Goal: Task Accomplishment & Management: Manage account settings

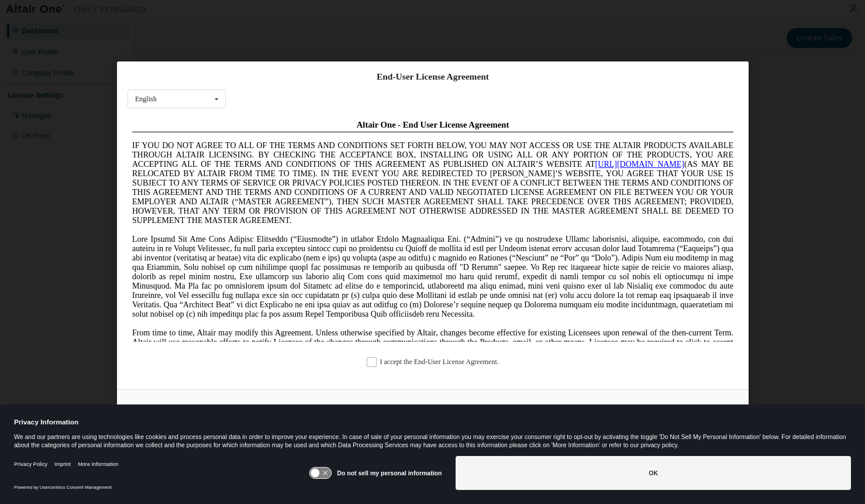
click at [373, 359] on div "End-User License Agreement English English Chinese French German Japanese Korea…" at bounding box center [433, 225] width 632 height 328
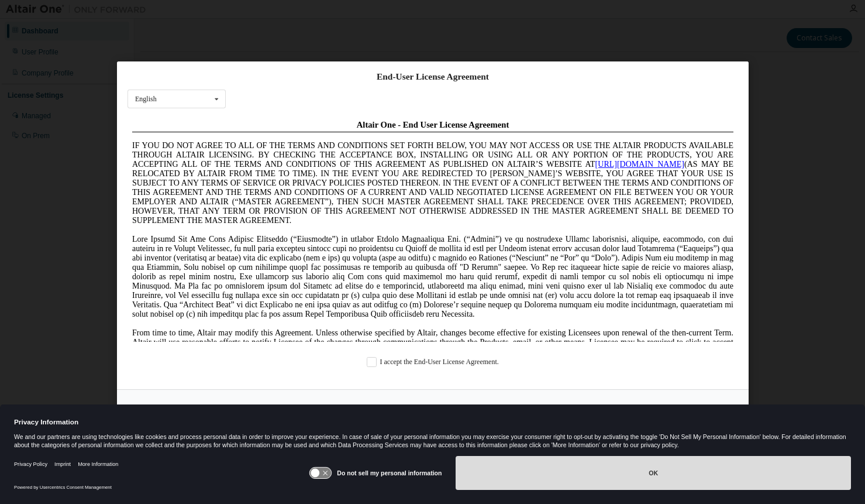
click at [618, 460] on div "Privacy Information We and our partners are using technologies like cookies and…" at bounding box center [432, 454] width 865 height 100
drag, startPoint x: 618, startPoint y: 460, endPoint x: 626, endPoint y: 475, distance: 16.8
click at [626, 475] on button "OK" at bounding box center [654, 473] width 396 height 34
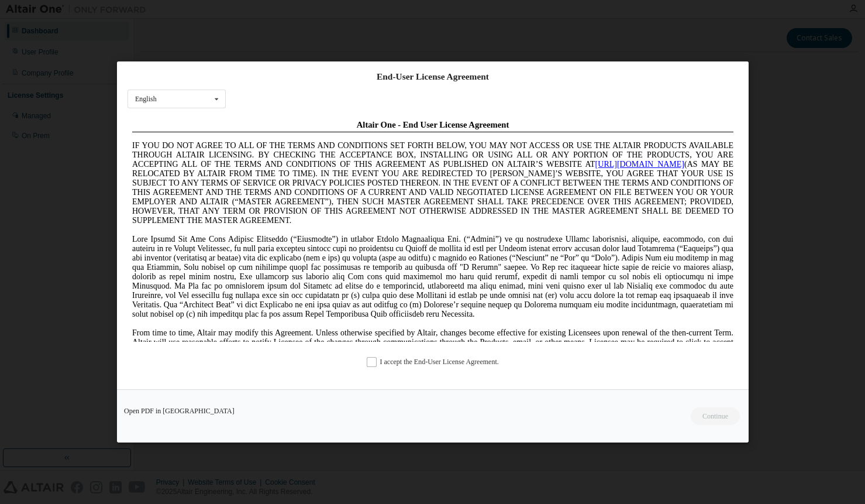
click at [367, 363] on div "I accept the End-User License Agreement." at bounding box center [433, 362] width 611 height 10
click at [369, 361] on label "I accept the End-User License Agreement." at bounding box center [433, 362] width 132 height 10
drag, startPoint x: 739, startPoint y: 428, endPoint x: 709, endPoint y: 415, distance: 32.7
click at [709, 415] on div "Open PDF in New Tab Continue" at bounding box center [433, 415] width 632 height 53
click at [722, 419] on button "Continue" at bounding box center [715, 416] width 50 height 18
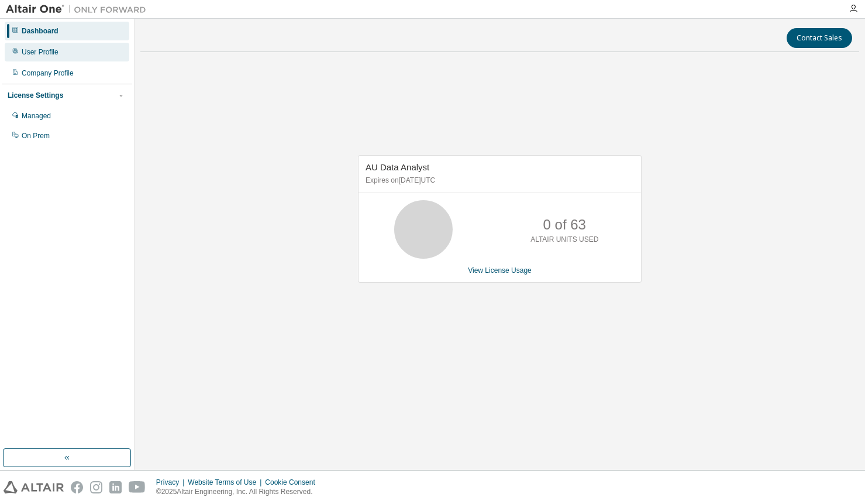
click at [43, 50] on div "User Profile" at bounding box center [40, 51] width 37 height 9
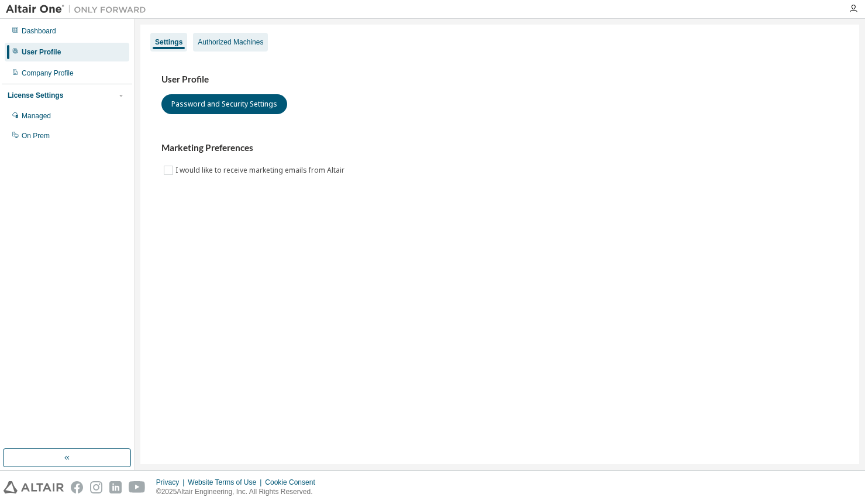
click at [253, 44] on div "Authorized Machines" at bounding box center [231, 41] width 66 height 9
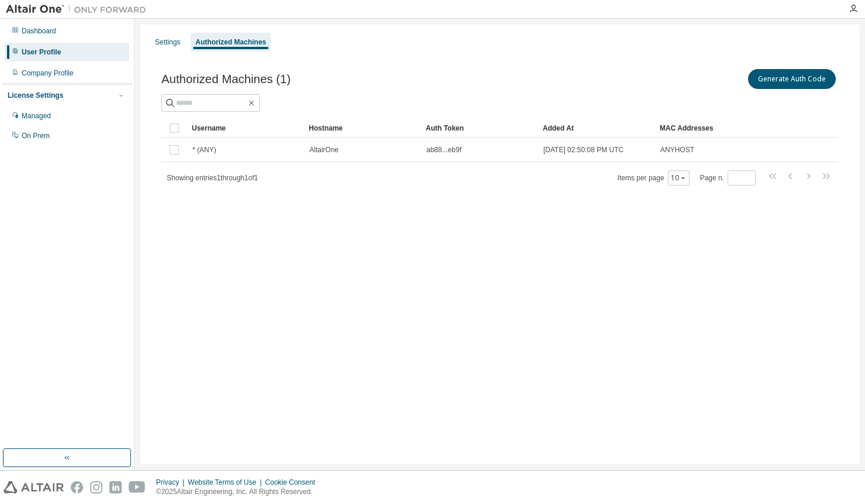
click at [557, 71] on div "Generate Auth Code" at bounding box center [669, 79] width 339 height 25
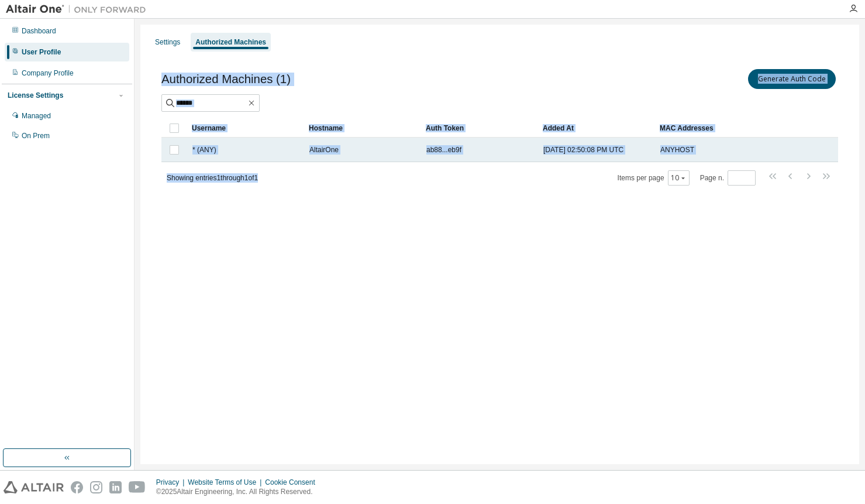
drag, startPoint x: 430, startPoint y: 185, endPoint x: 445, endPoint y: 154, distance: 34.8
click at [445, 154] on div "Authorized Machines (1) Generate Auth Code Clear Load Save Save As Field Operat…" at bounding box center [499, 135] width 705 height 164
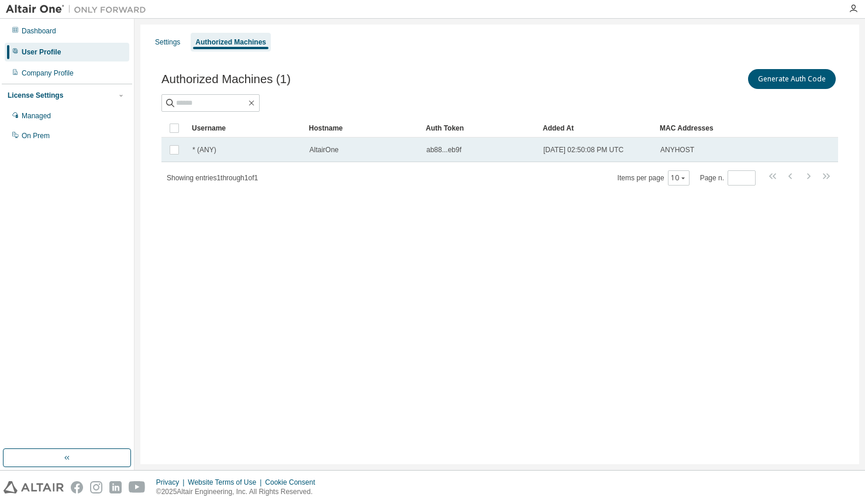
click at [441, 150] on span "ab88...eb9f" at bounding box center [444, 149] width 35 height 9
click at [194, 149] on span "* (ANY)" at bounding box center [205, 149] width 24 height 9
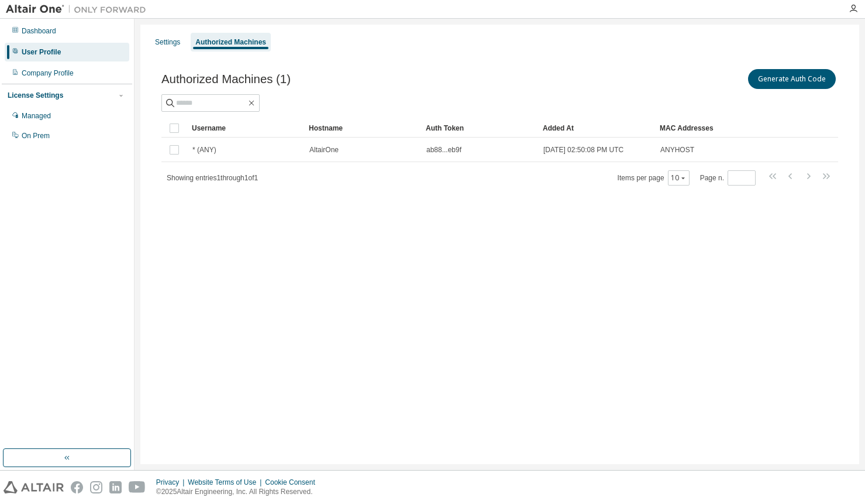
click at [211, 149] on span "* (ANY)" at bounding box center [205, 149] width 24 height 9
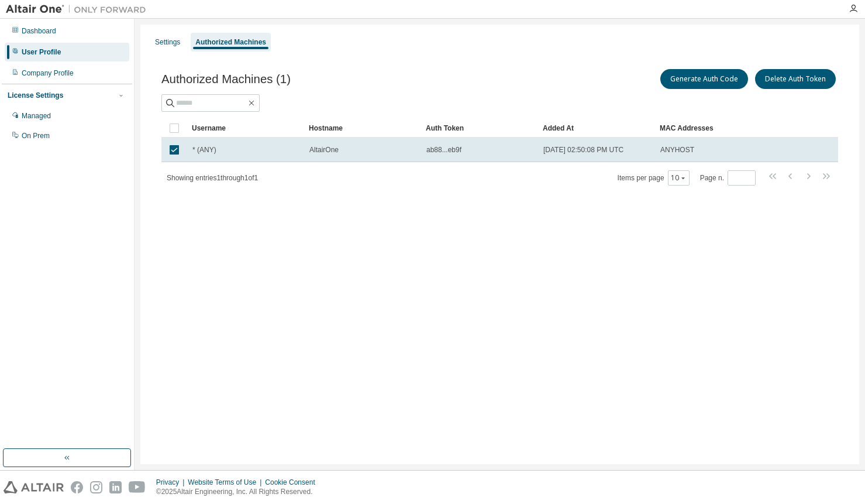
click at [451, 210] on div "Authorized Machines (1) Generate Auth Code Delete Auth Token Clear Load Save Sa…" at bounding box center [499, 135] width 705 height 164
click at [450, 152] on td "ab88...eb9f" at bounding box center [479, 150] width 117 height 25
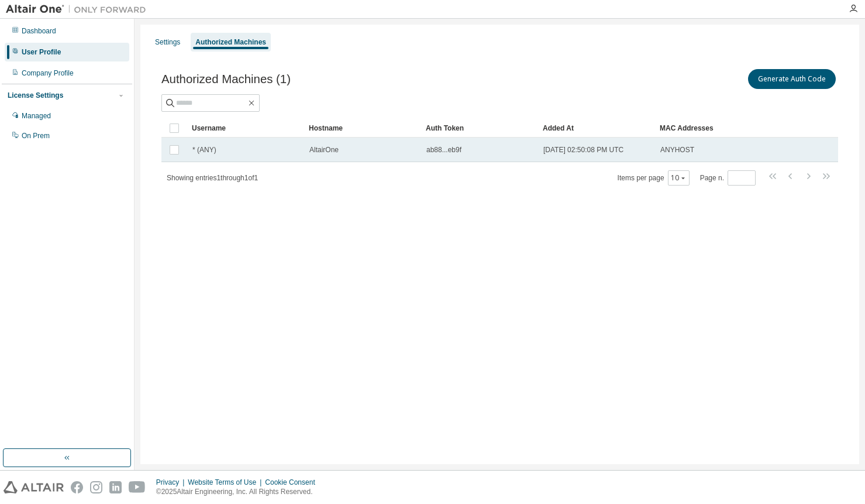
click at [429, 154] on td "ab88...eb9f" at bounding box center [479, 150] width 117 height 25
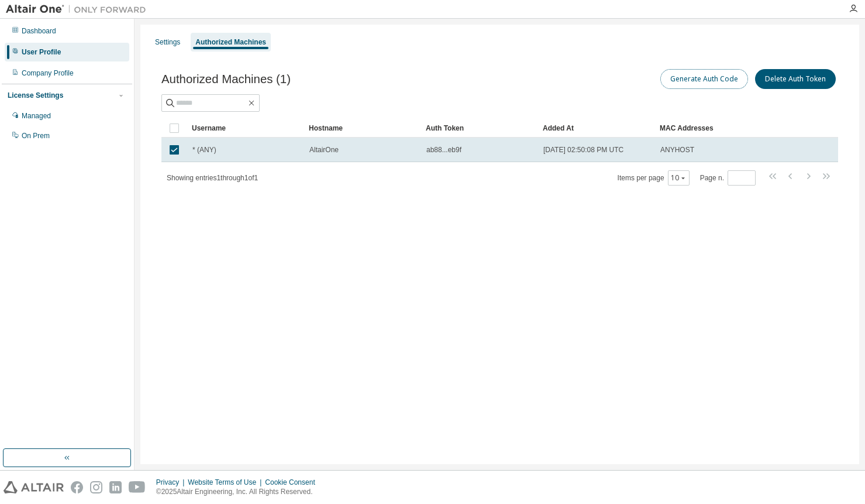
click at [708, 83] on button "Generate Auth Code" at bounding box center [705, 79] width 88 height 20
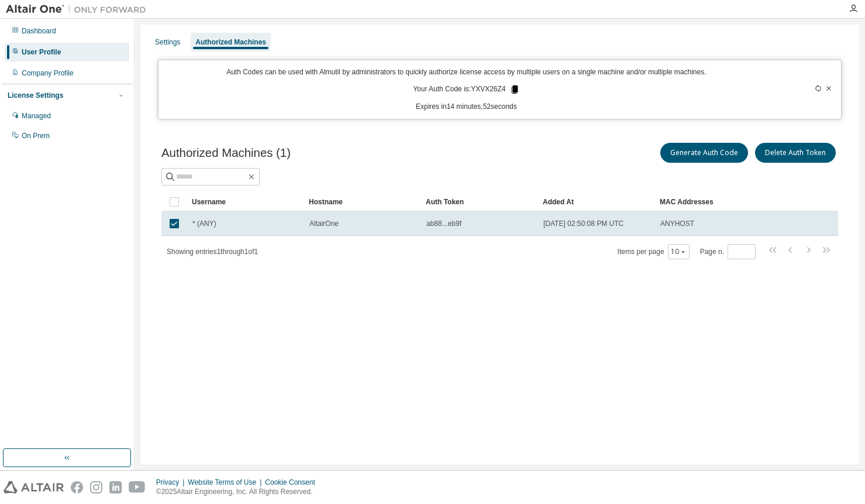
click at [516, 94] on div "Auth Codes can be used with Almutil by administrators to quickly authorize lice…" at bounding box center [467, 89] width 602 height 44
drag, startPoint x: 503, startPoint y: 89, endPoint x: 473, endPoint y: 90, distance: 29.9
click at [473, 90] on p "Your Auth Code is: YXVX26Z4" at bounding box center [466, 89] width 106 height 11
drag, startPoint x: 473, startPoint y: 90, endPoint x: 482, endPoint y: 90, distance: 8.8
copy p "YXVX26Z4"
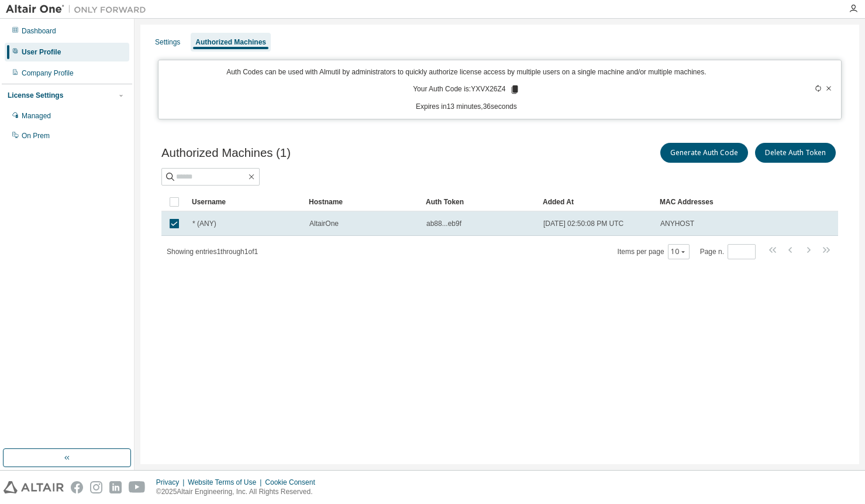
drag, startPoint x: 647, startPoint y: 396, endPoint x: 633, endPoint y: 380, distance: 21.1
click at [633, 380] on div "Settings Authorized Machines Auth Codes can be used with Almutil by administrat…" at bounding box center [499, 244] width 719 height 439
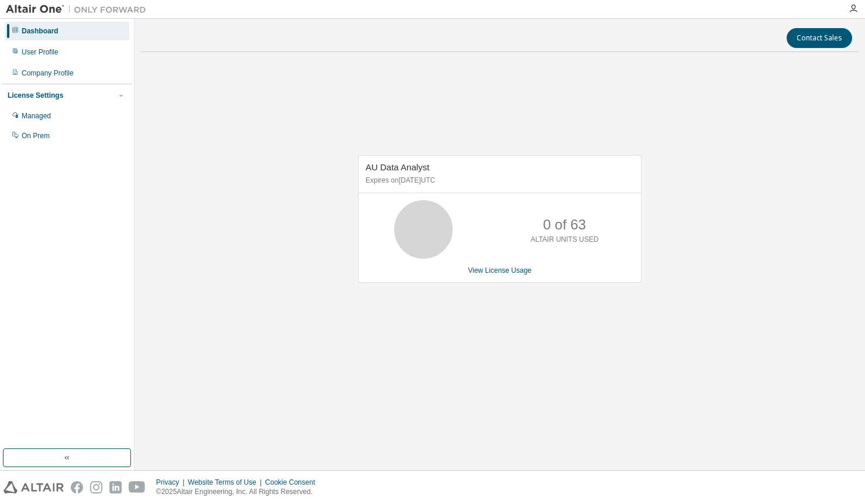
click at [283, 121] on div "AU Data Analyst Expires on July 9, 2026 UTC 0 of 63 ALTAIR UNITS USED View Lice…" at bounding box center [499, 225] width 719 height 328
click at [47, 49] on div "User Profile" at bounding box center [40, 51] width 37 height 9
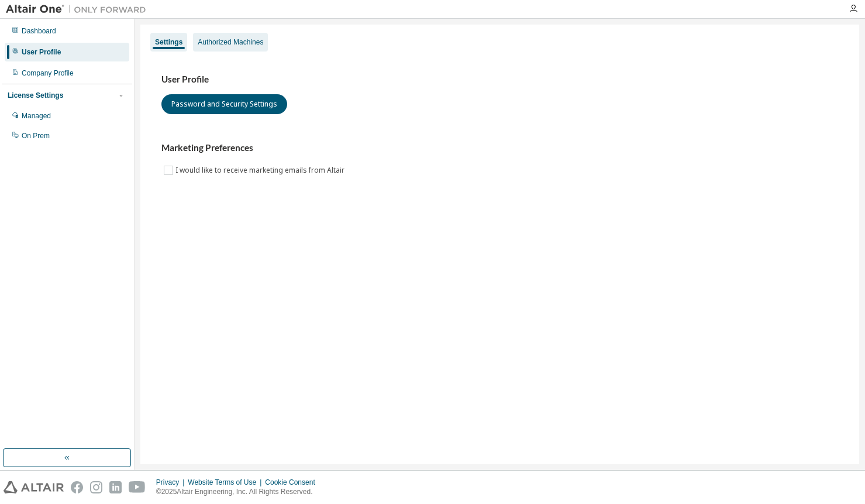
click at [251, 42] on div "Authorized Machines" at bounding box center [231, 41] width 66 height 9
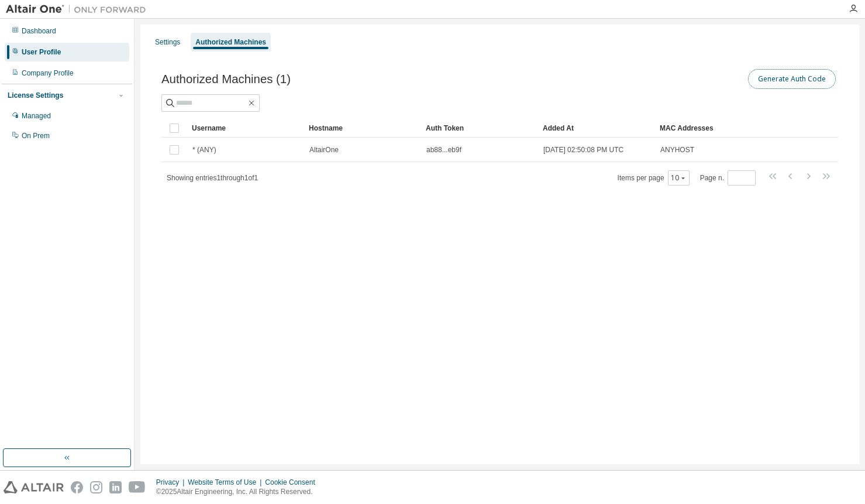
click at [793, 75] on button "Generate Auth Code" at bounding box center [792, 79] width 88 height 20
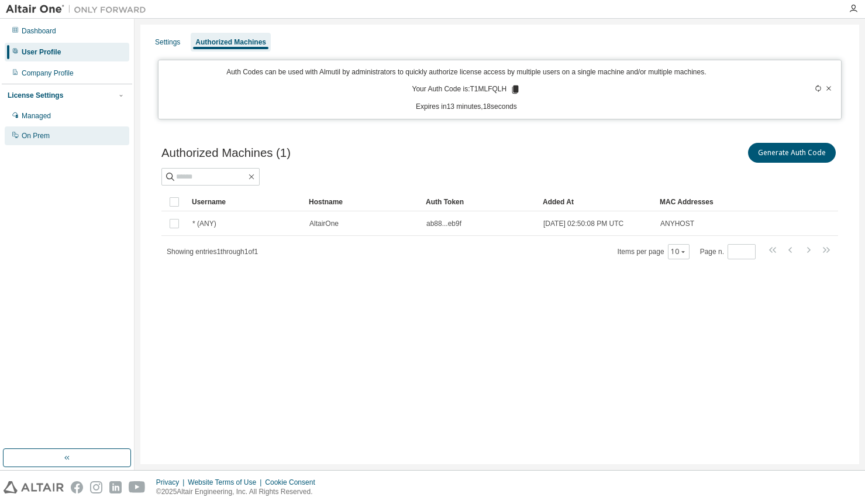
click at [49, 136] on div "On Prem" at bounding box center [67, 135] width 125 height 19
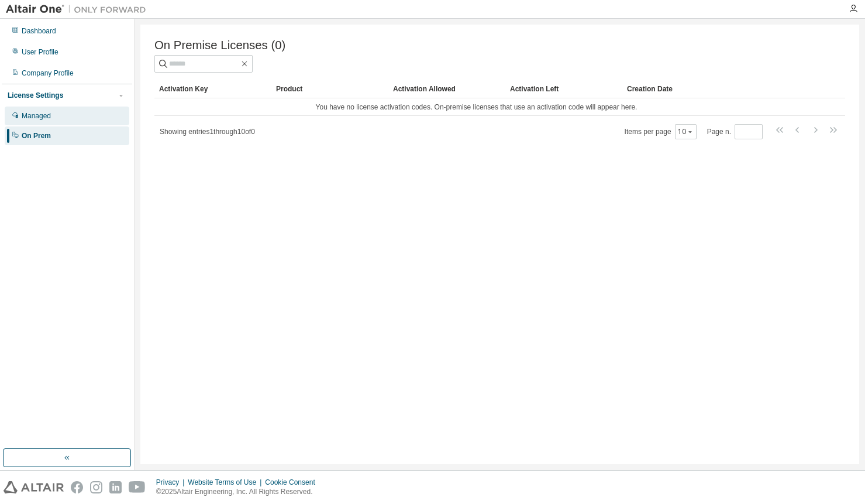
click at [54, 122] on div "Managed" at bounding box center [67, 115] width 125 height 19
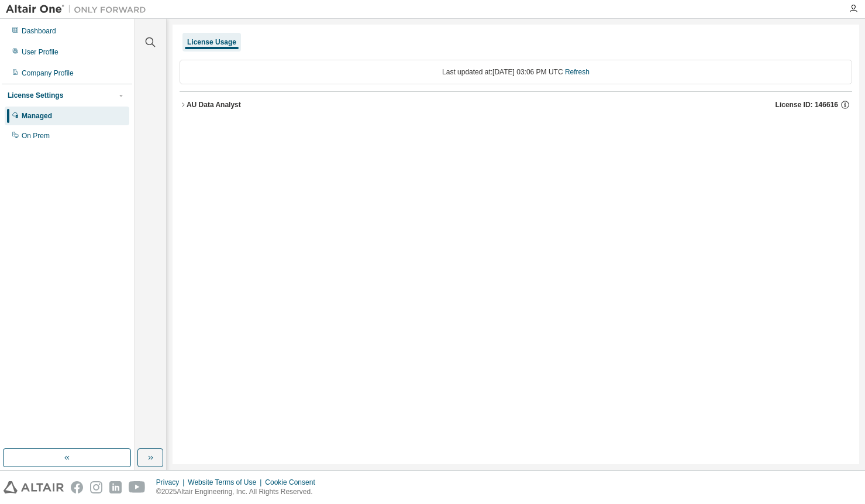
click at [184, 105] on icon "button" at bounding box center [183, 104] width 7 height 7
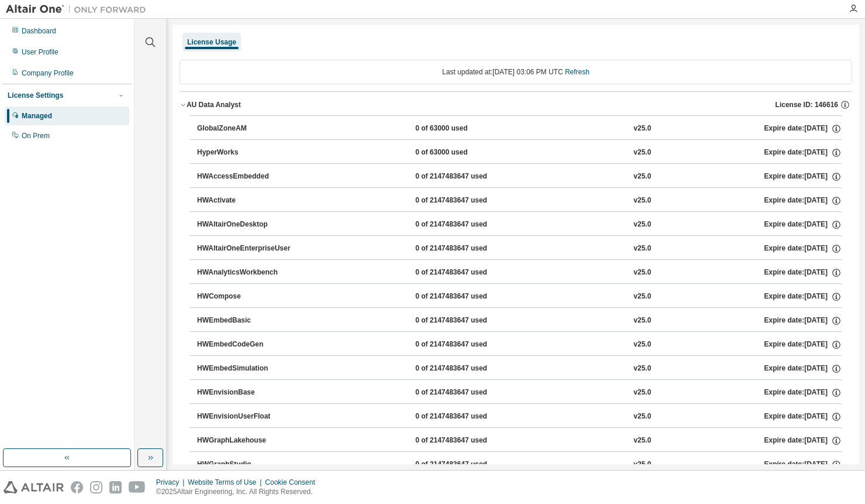
click at [184, 105] on icon "button" at bounding box center [183, 104] width 7 height 7
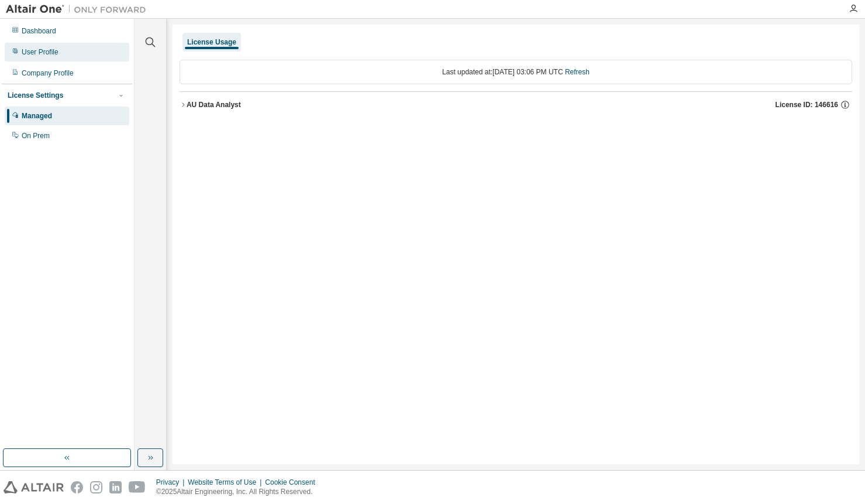
click at [29, 52] on div "User Profile" at bounding box center [40, 51] width 37 height 9
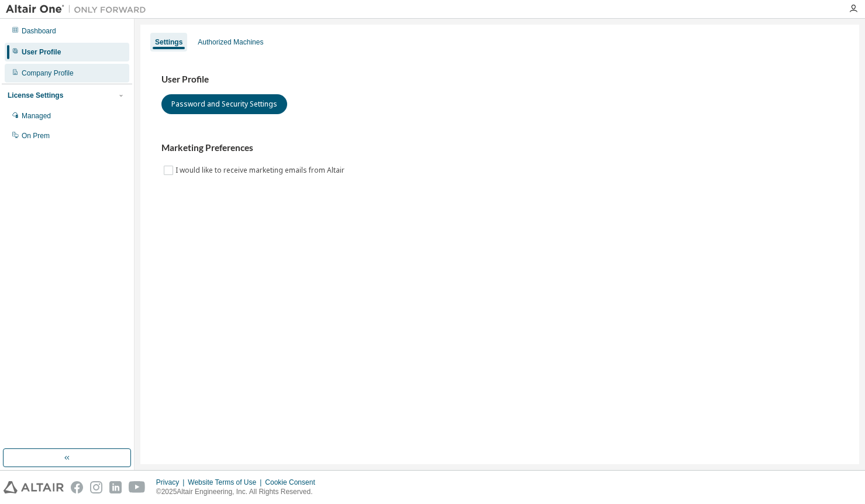
click at [54, 71] on div "Company Profile" at bounding box center [48, 72] width 52 height 9
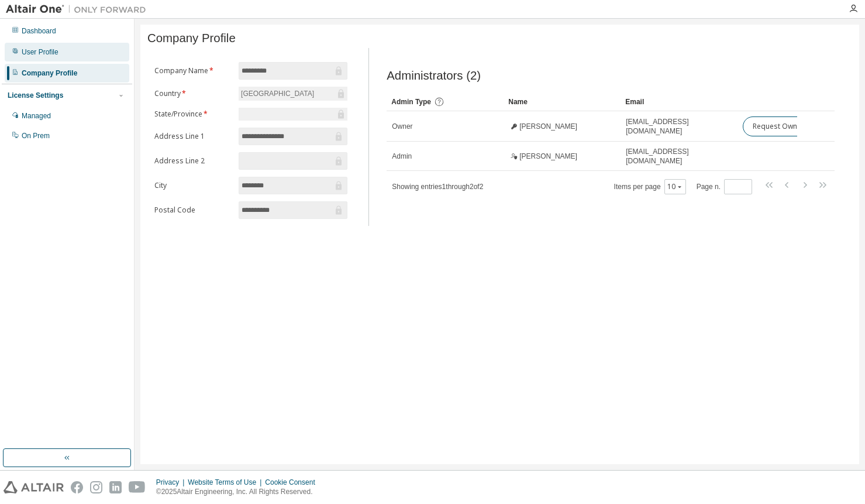
click at [49, 56] on div "User Profile" at bounding box center [40, 51] width 37 height 9
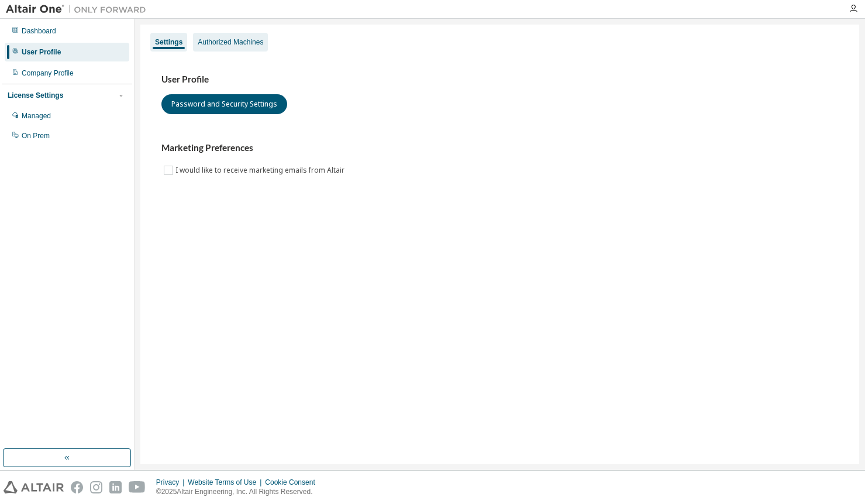
click at [251, 46] on div "Authorized Machines" at bounding box center [231, 41] width 66 height 9
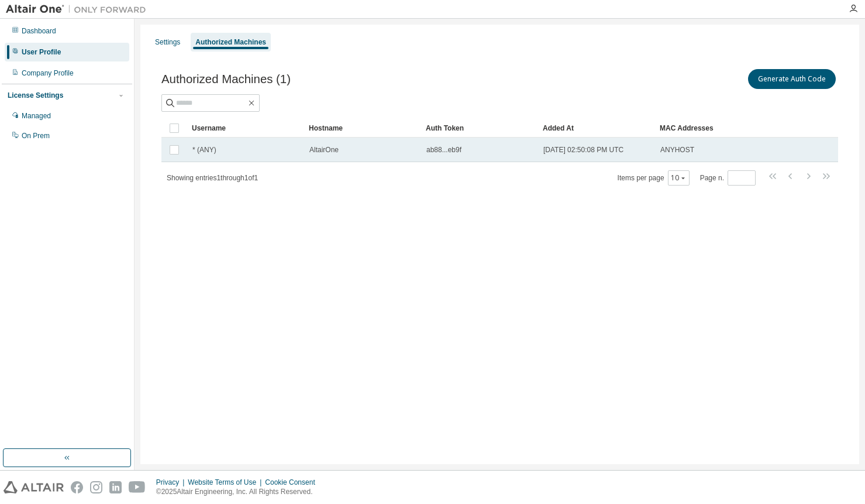
click at [686, 154] on span "ANYHOST" at bounding box center [678, 149] width 34 height 9
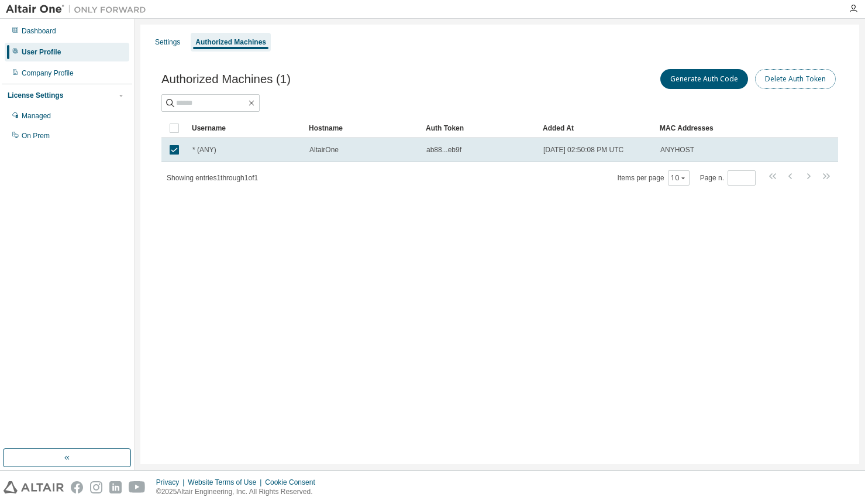
click at [808, 81] on button "Delete Auth Token" at bounding box center [795, 79] width 81 height 20
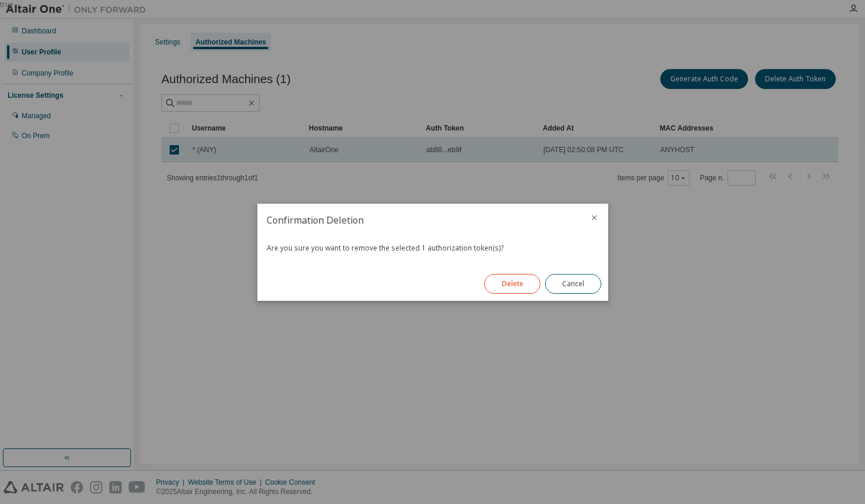
click at [524, 286] on button "Delete" at bounding box center [513, 284] width 56 height 20
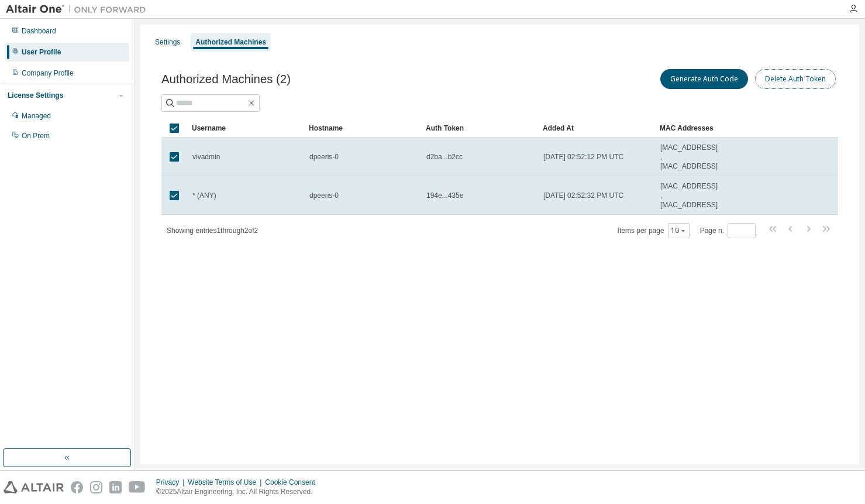
click at [822, 79] on button "Delete Auth Token" at bounding box center [795, 79] width 81 height 20
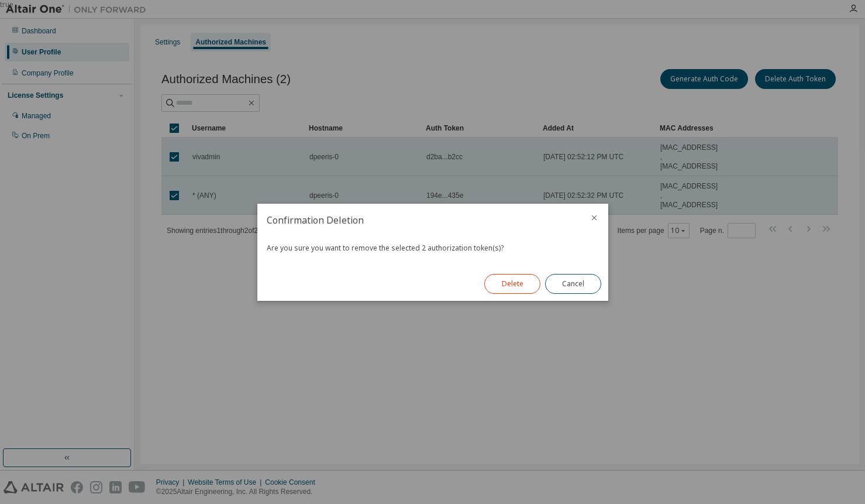
click at [515, 282] on button "Delete" at bounding box center [513, 284] width 56 height 20
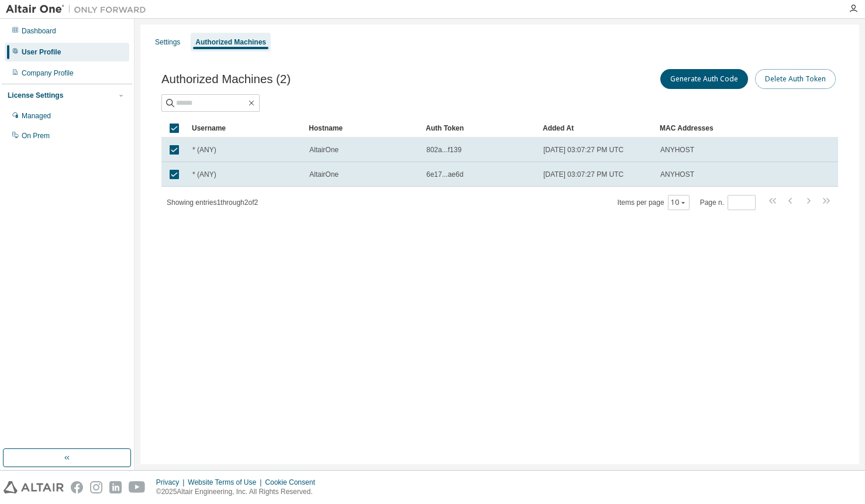
click at [789, 75] on button "Delete Auth Token" at bounding box center [795, 79] width 81 height 20
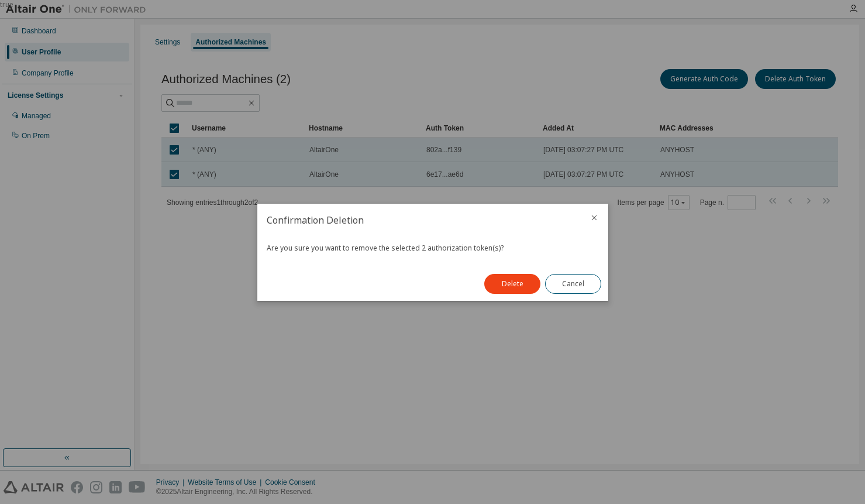
click at [508, 273] on div "Delete Cancel" at bounding box center [542, 284] width 131 height 34
click at [511, 278] on button "Delete" at bounding box center [513, 284] width 56 height 20
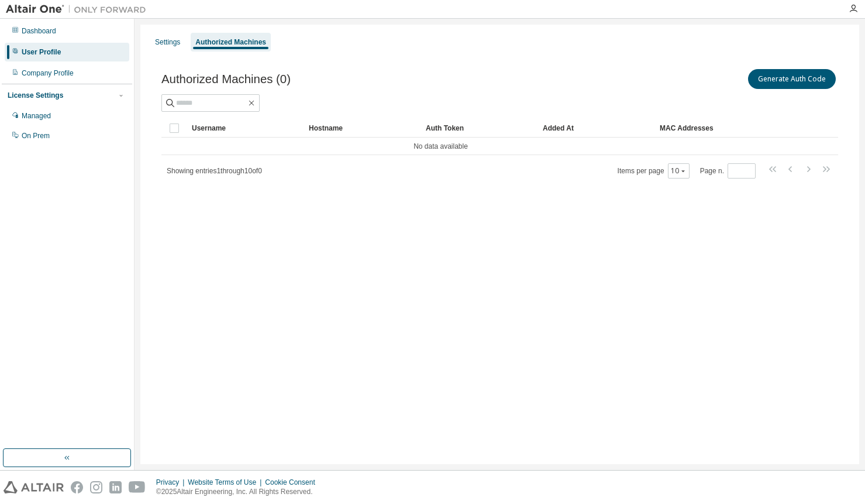
click at [448, 201] on div "Authorized Machines (0) Generate Auth Code Clear Load Save Save As Field Operat…" at bounding box center [499, 131] width 705 height 157
click at [263, 239] on div "Settings Authorized Machines Authorized Machines (0) Generate Auth Code Clear L…" at bounding box center [499, 244] width 719 height 439
click at [795, 77] on button "Generate Auth Code" at bounding box center [792, 79] width 88 height 20
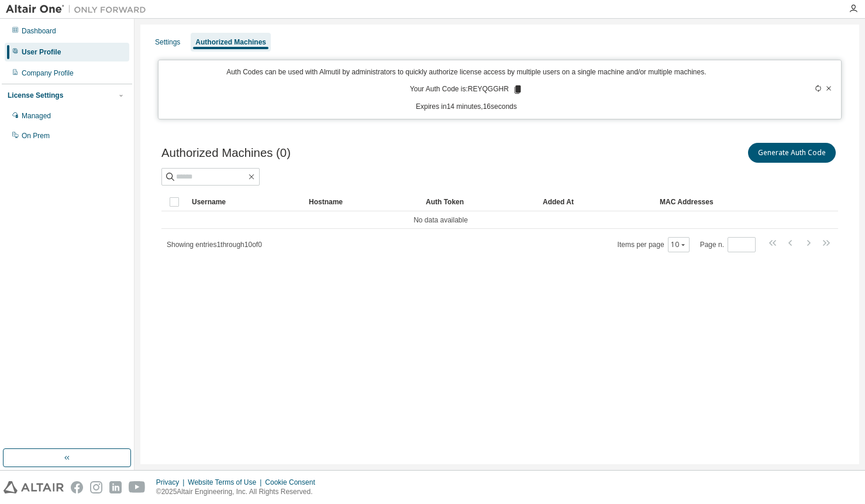
click at [235, 313] on div "Settings Authorized Machines Auth Codes can be used with Almutil by administrat…" at bounding box center [499, 244] width 719 height 439
click at [49, 118] on div "Managed" at bounding box center [36, 115] width 29 height 9
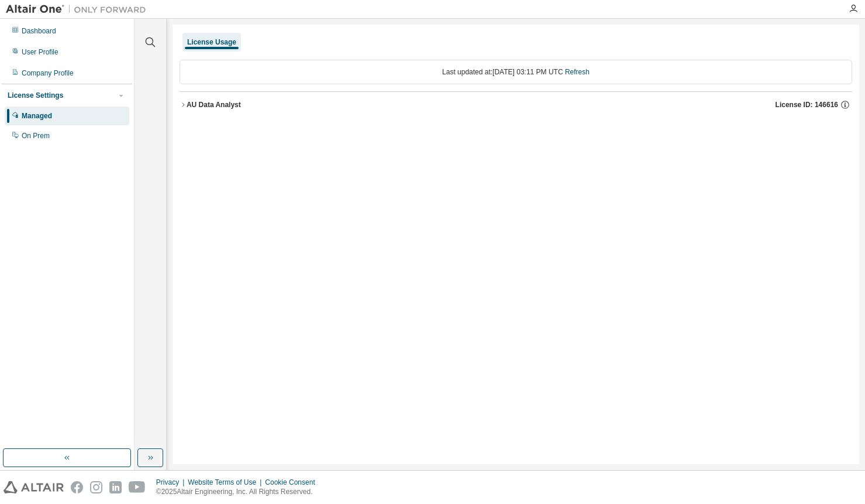
click at [187, 105] on div "AU Data Analyst" at bounding box center [214, 104] width 54 height 9
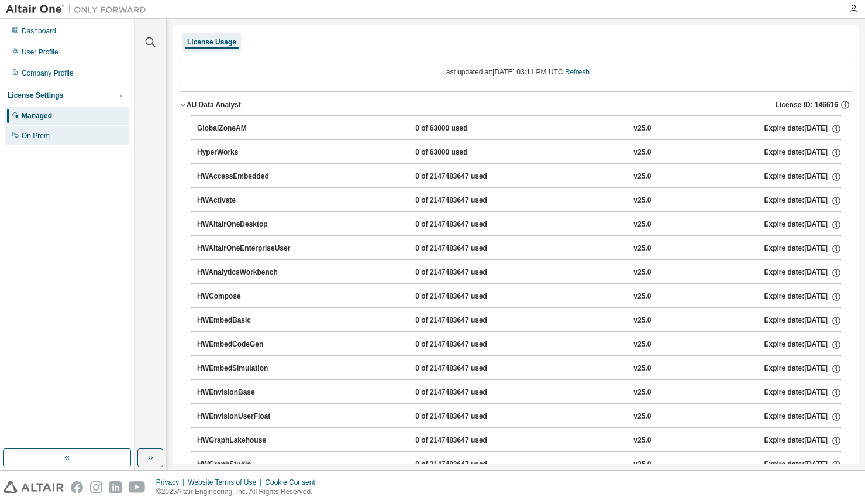
click at [47, 138] on div "On Prem" at bounding box center [36, 135] width 28 height 9
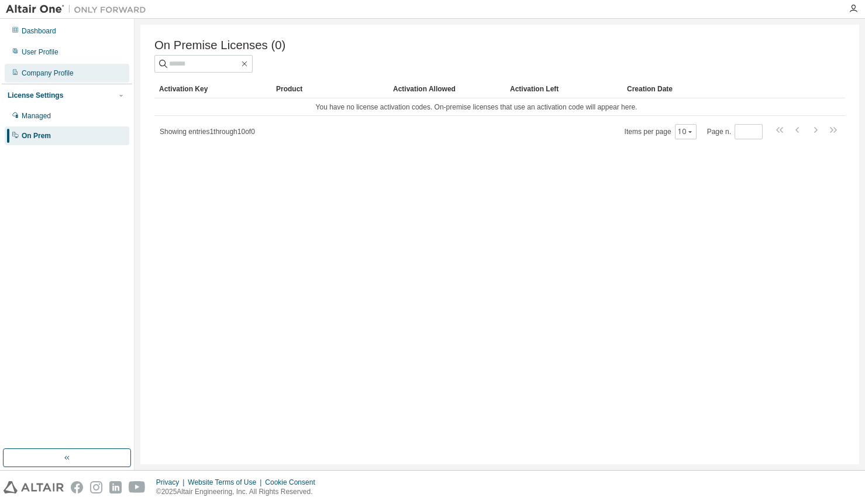
click at [69, 72] on div "Company Profile" at bounding box center [48, 72] width 52 height 9
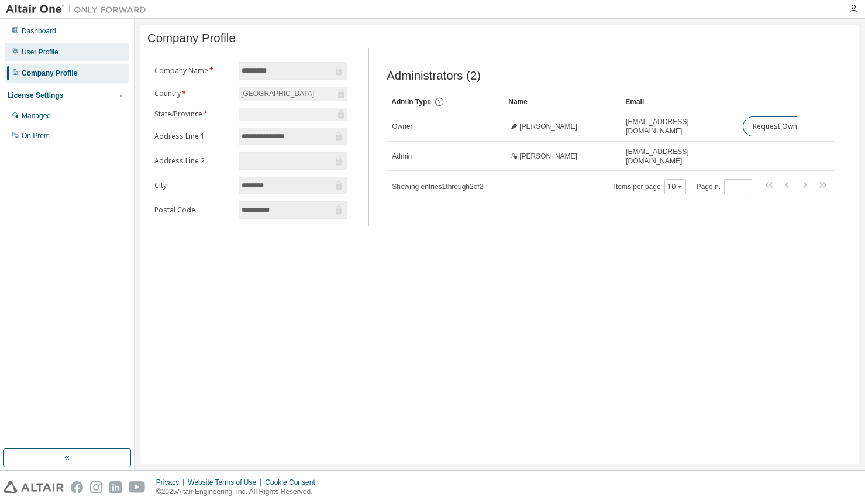
click at [45, 50] on div "User Profile" at bounding box center [40, 51] width 37 height 9
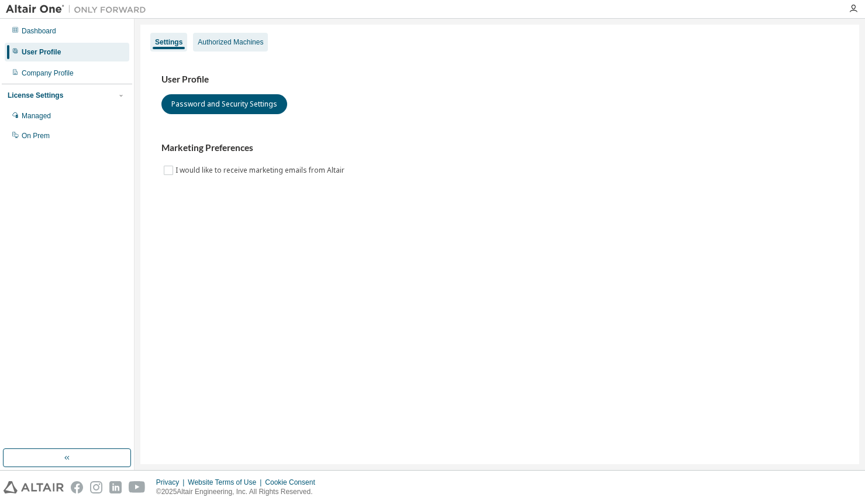
click at [237, 44] on div "Authorized Machines" at bounding box center [231, 41] width 66 height 9
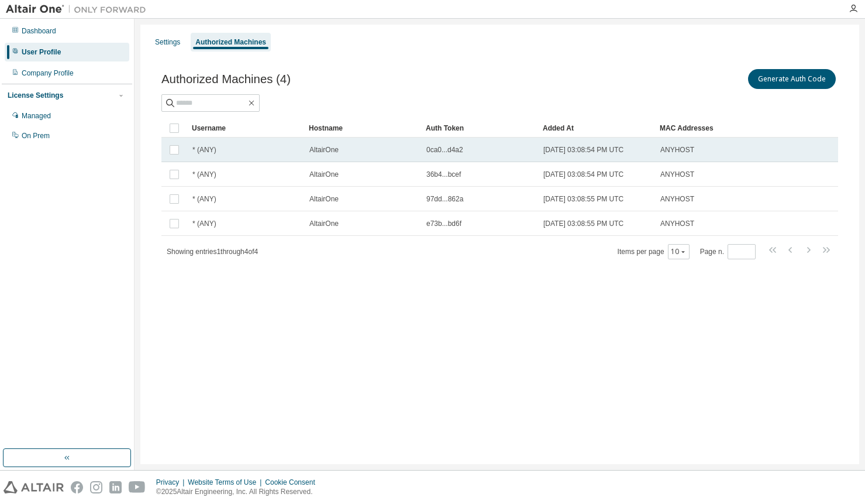
click at [236, 154] on div "* (ANY)" at bounding box center [246, 149] width 106 height 9
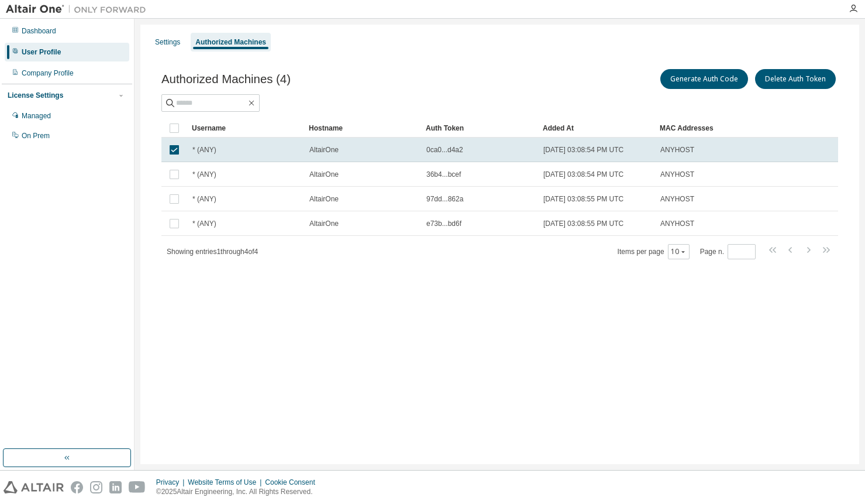
click at [236, 154] on div "* (ANY)" at bounding box center [246, 149] width 106 height 9
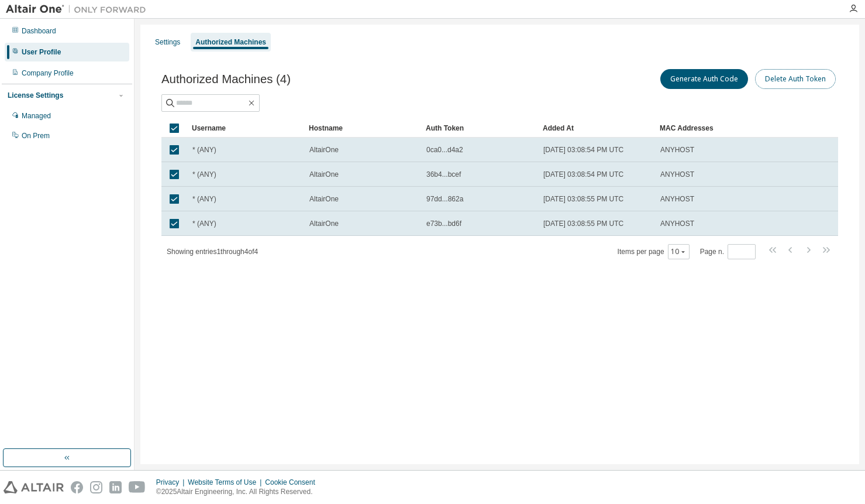
click at [795, 75] on button "Delete Auth Token" at bounding box center [795, 79] width 81 height 20
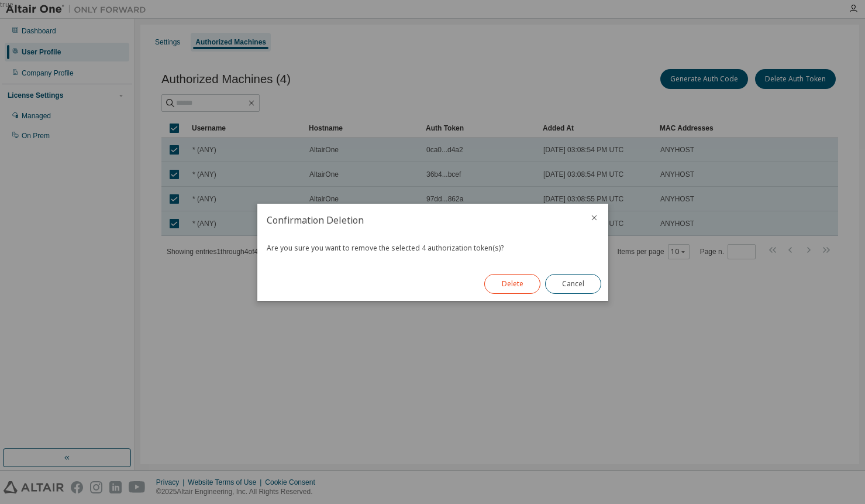
click at [497, 279] on button "Delete" at bounding box center [513, 284] width 56 height 20
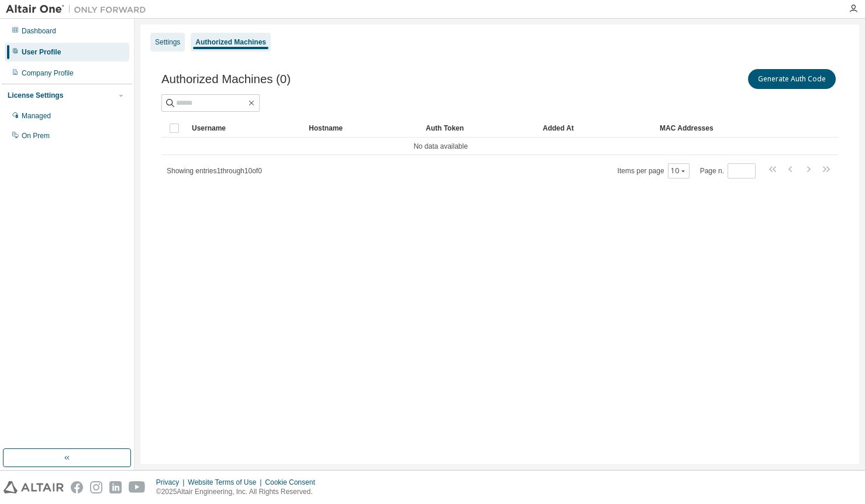
click at [170, 42] on div "Settings" at bounding box center [167, 41] width 25 height 9
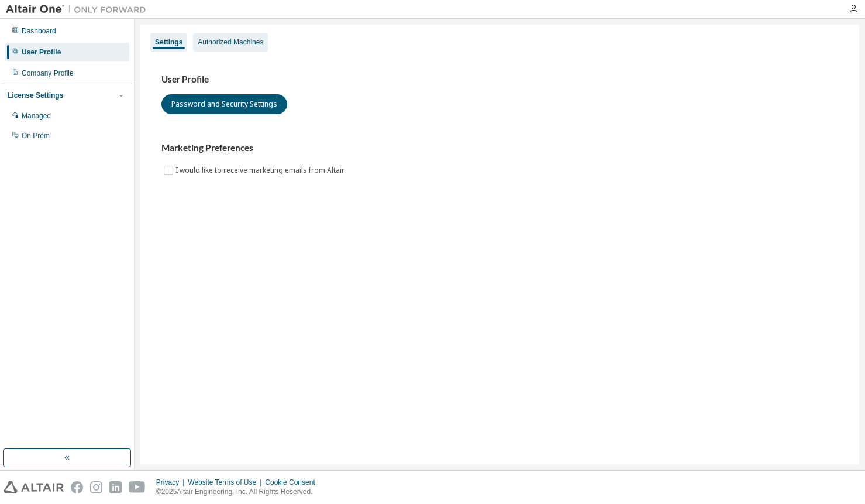
click at [214, 41] on div "Authorized Machines" at bounding box center [231, 41] width 66 height 9
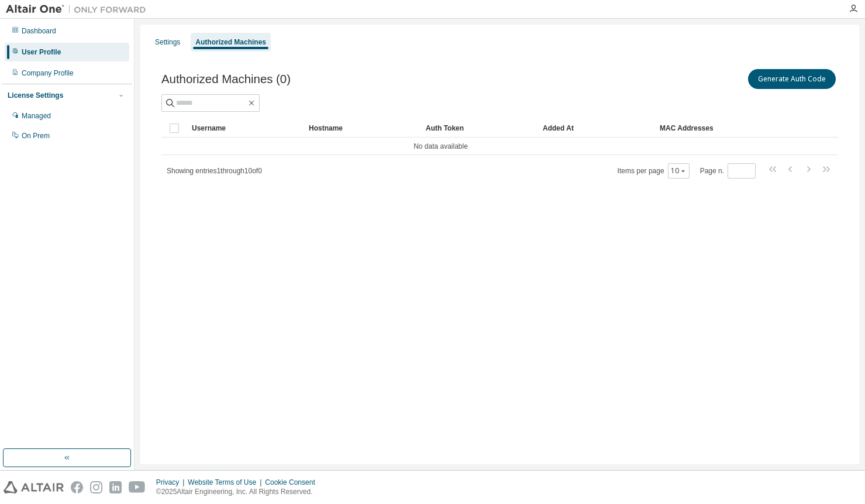
click at [279, 195] on div "Authorized Machines (0) Generate Auth Code Clear Load Save Save As Field Operat…" at bounding box center [499, 131] width 705 height 157
click at [139, 41] on div "Settings Authorized Machines Authorized Machines (0) Generate Auth Code Clear L…" at bounding box center [500, 244] width 731 height 451
click at [163, 39] on div "Settings" at bounding box center [167, 41] width 25 height 9
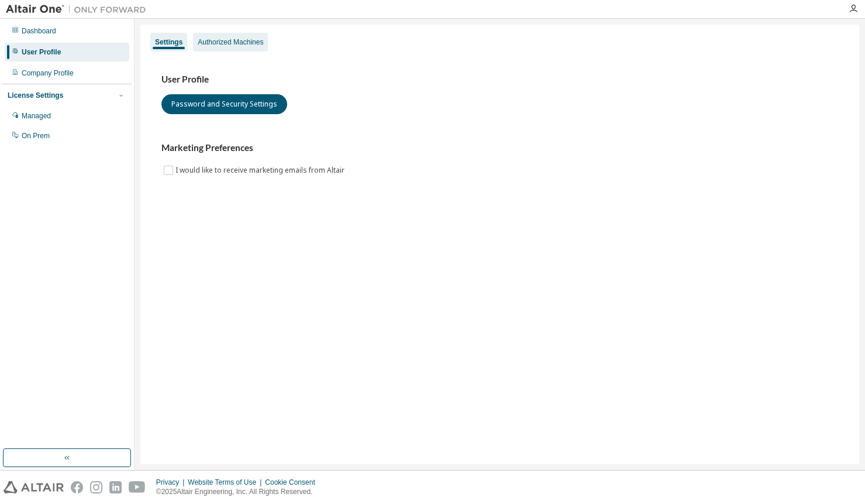
click at [223, 39] on div "Authorized Machines" at bounding box center [231, 41] width 66 height 9
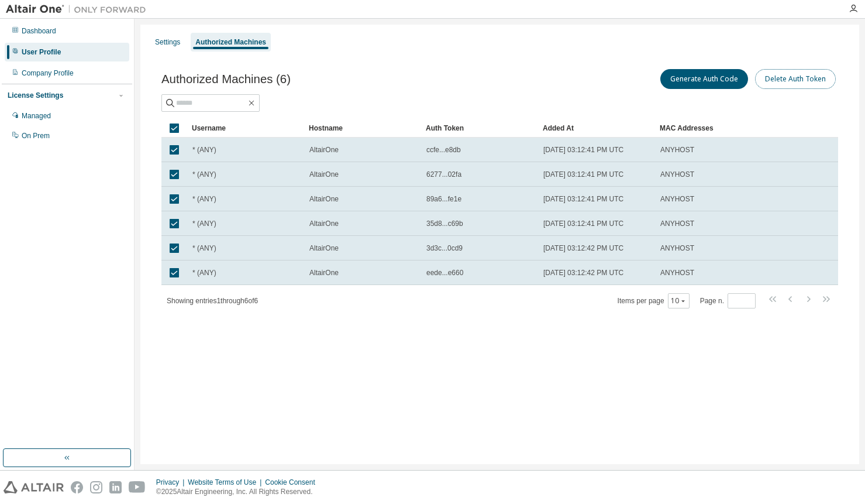
click at [805, 83] on button "Delete Auth Token" at bounding box center [795, 79] width 81 height 20
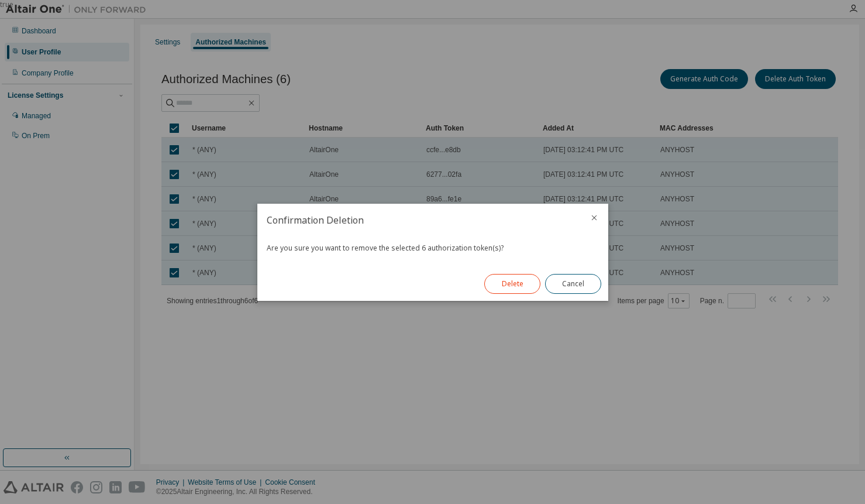
click at [513, 286] on button "Delete" at bounding box center [513, 284] width 56 height 20
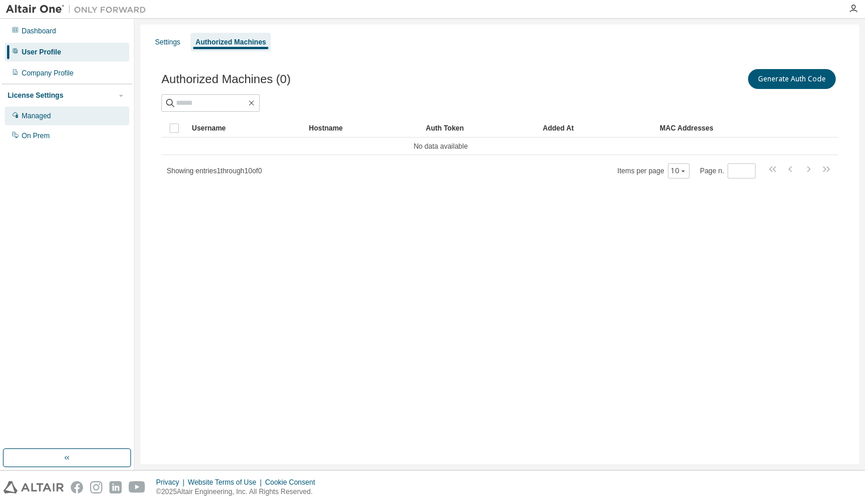
click at [37, 114] on div "Managed" at bounding box center [36, 115] width 29 height 9
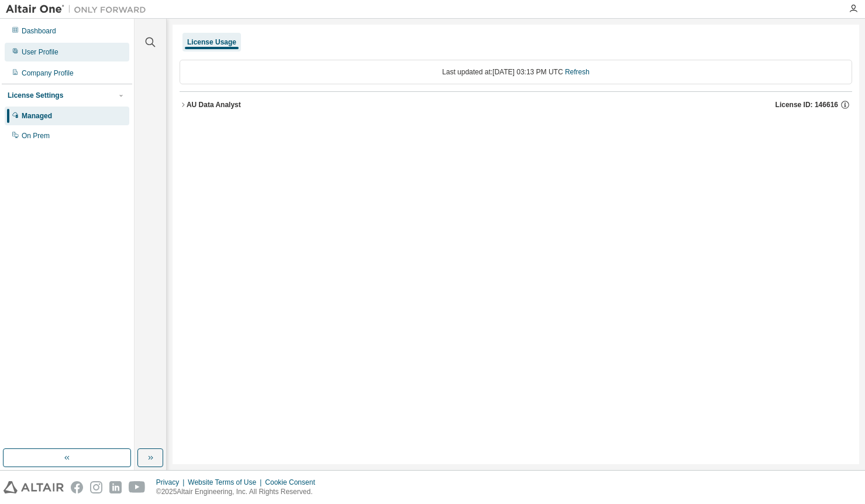
click at [59, 51] on div "User Profile" at bounding box center [67, 52] width 125 height 19
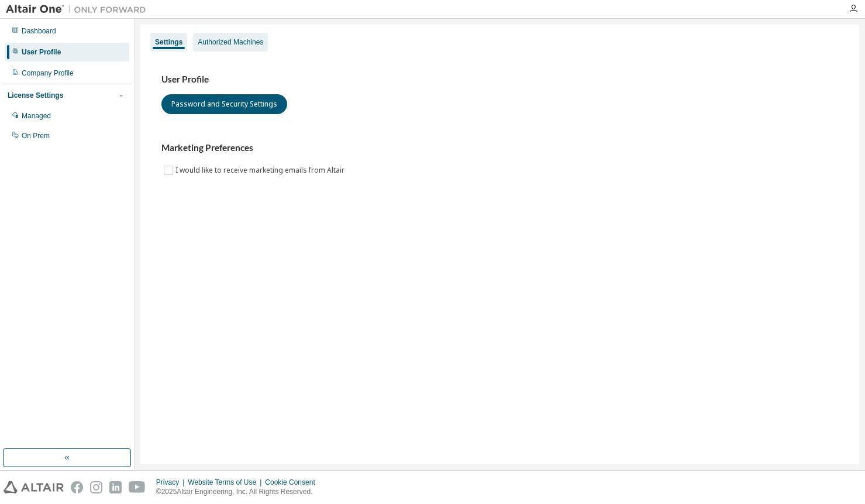
click at [226, 44] on div "Authorized Machines" at bounding box center [231, 41] width 66 height 9
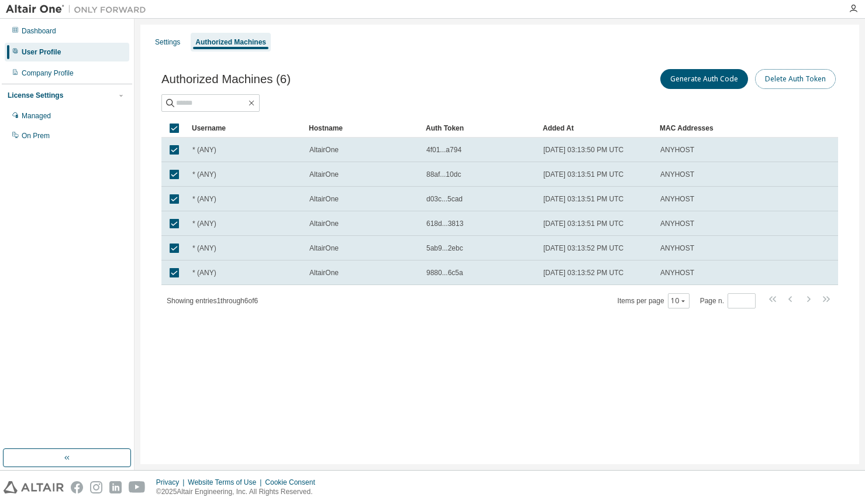
click at [811, 80] on button "Delete Auth Token" at bounding box center [795, 79] width 81 height 20
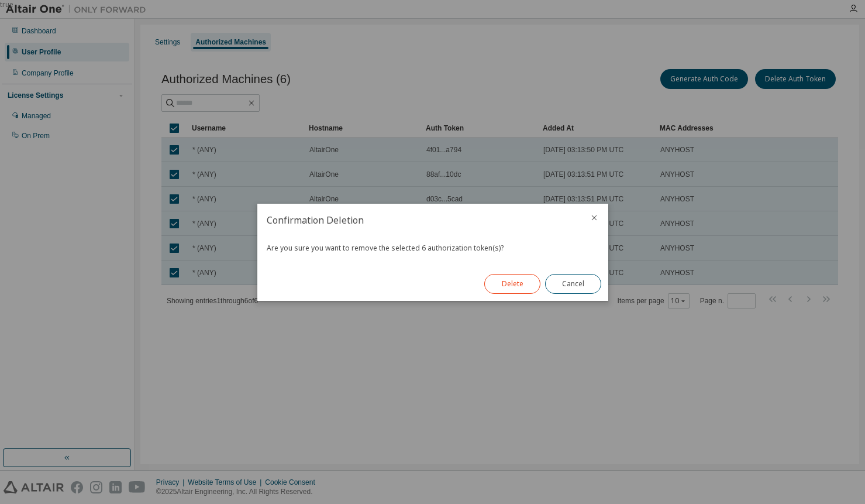
click at [504, 276] on button "Delete" at bounding box center [513, 284] width 56 height 20
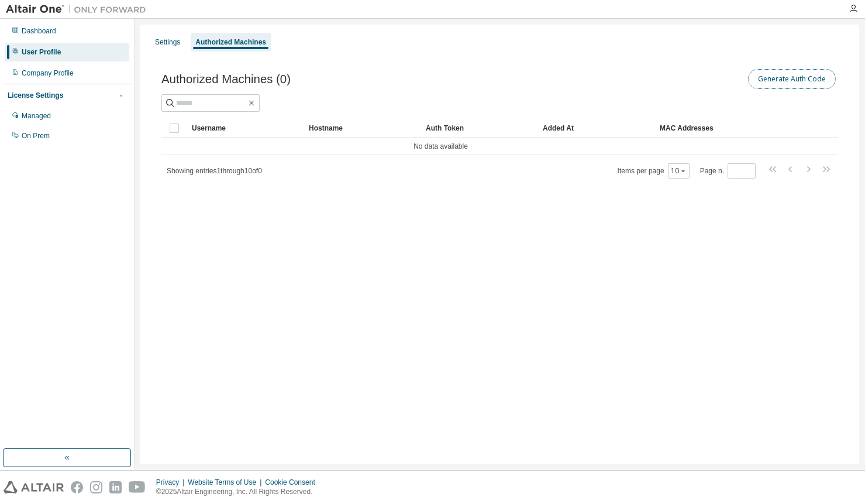
click at [795, 83] on button "Generate Auth Code" at bounding box center [792, 79] width 88 height 20
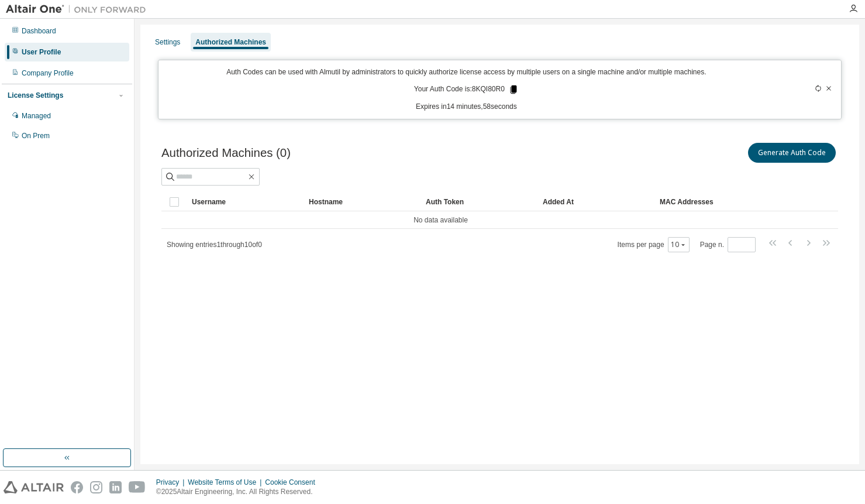
click at [511, 90] on icon at bounding box center [514, 89] width 11 height 11
drag, startPoint x: 595, startPoint y: 90, endPoint x: 602, endPoint y: 88, distance: 7.2
click at [602, 88] on div "Auth Codes can be used with Almutil by administrators to quickly authorize lice…" at bounding box center [467, 89] width 602 height 44
click at [511, 89] on icon at bounding box center [513, 89] width 6 height 8
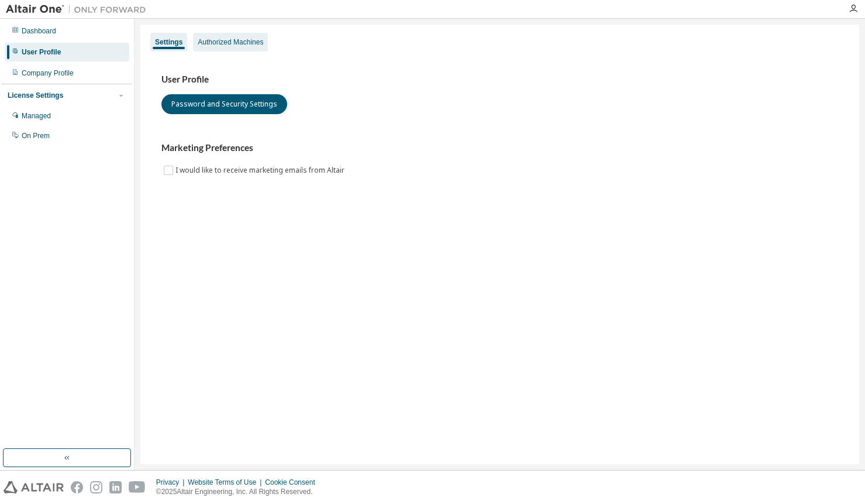
click at [255, 40] on div "Authorized Machines" at bounding box center [231, 41] width 66 height 9
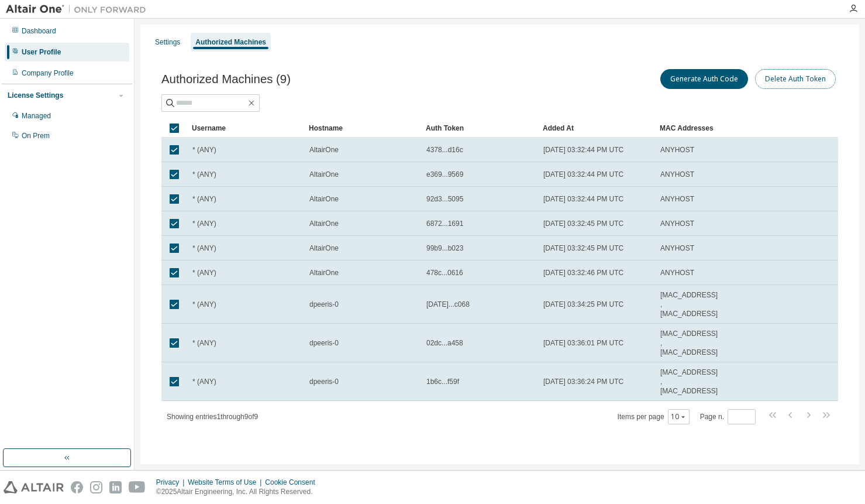
click at [817, 81] on button "Delete Auth Token" at bounding box center [795, 79] width 81 height 20
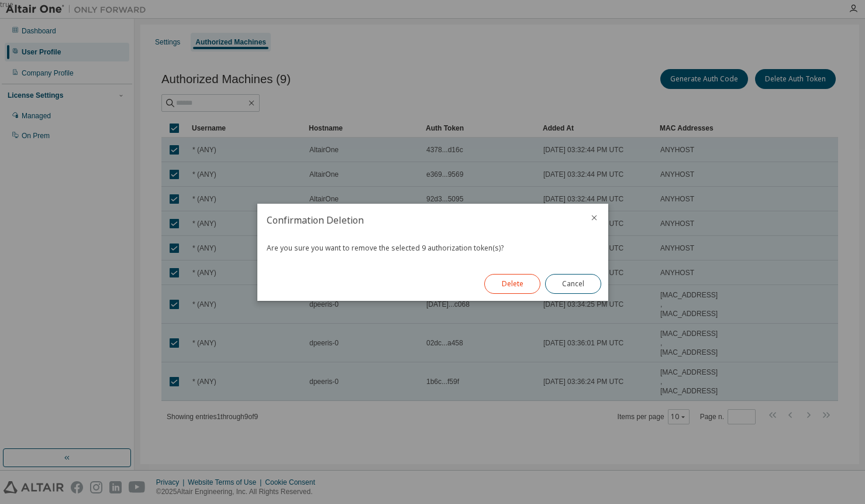
click at [513, 291] on button "Delete" at bounding box center [513, 284] width 56 height 20
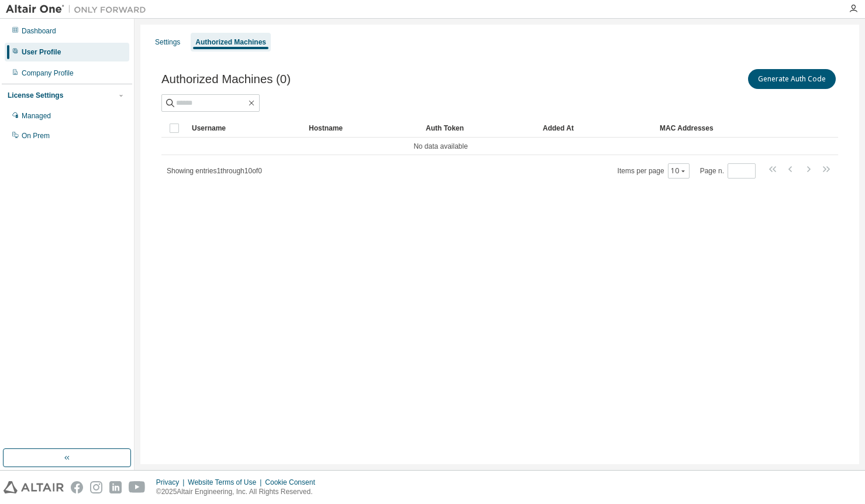
click at [67, 194] on div "Dashboard User Profile Company Profile License Settings Managed On Prem" at bounding box center [67, 233] width 130 height 427
click at [58, 73] on div "Company Profile" at bounding box center [48, 72] width 52 height 9
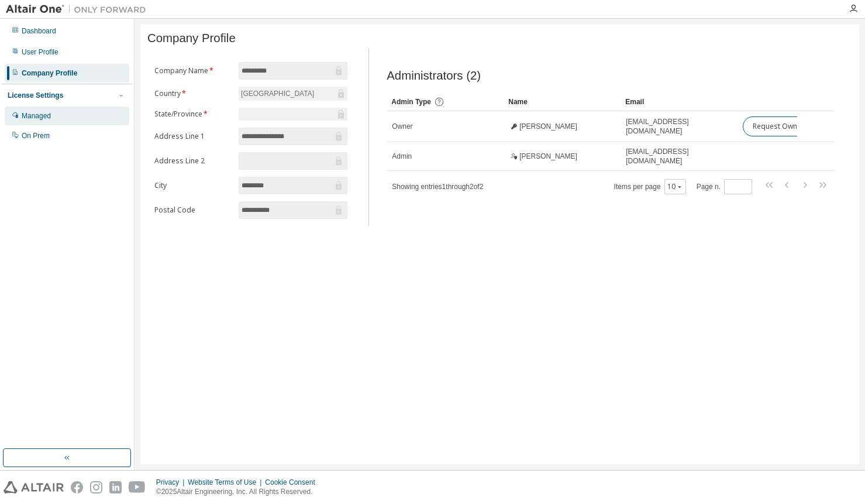
click at [42, 112] on div "Managed" at bounding box center [36, 115] width 29 height 9
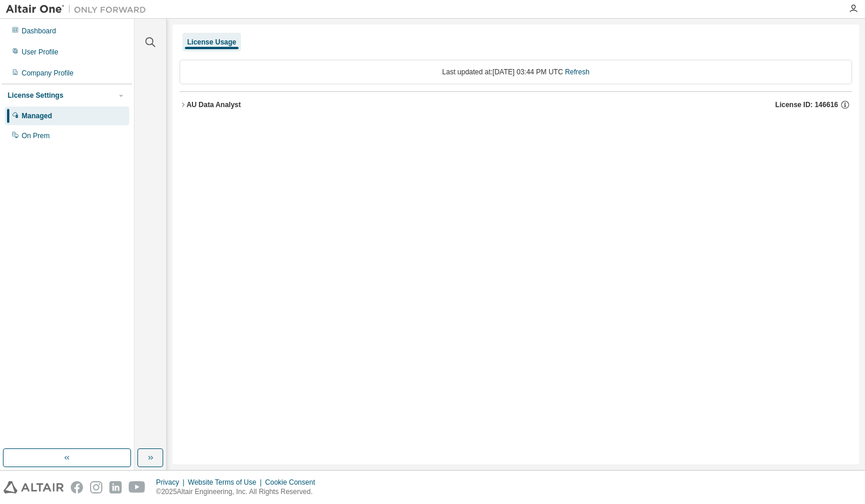
click at [181, 105] on icon "button" at bounding box center [183, 104] width 7 height 7
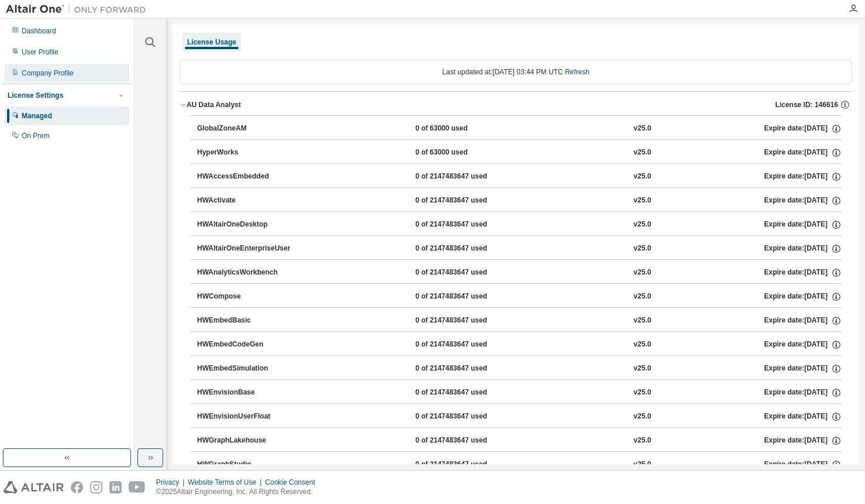
click at [44, 73] on div "Company Profile" at bounding box center [48, 72] width 52 height 9
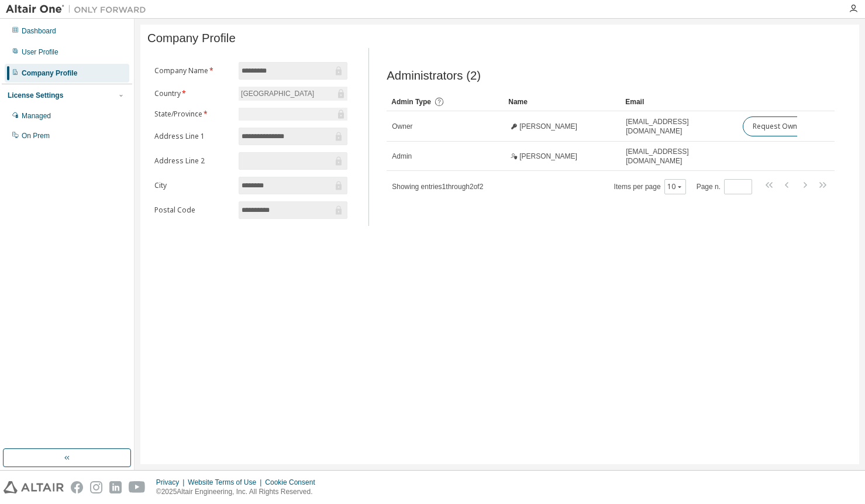
click at [44, 73] on div "Company Profile" at bounding box center [50, 72] width 56 height 9
click at [53, 57] on div "User Profile" at bounding box center [67, 52] width 125 height 19
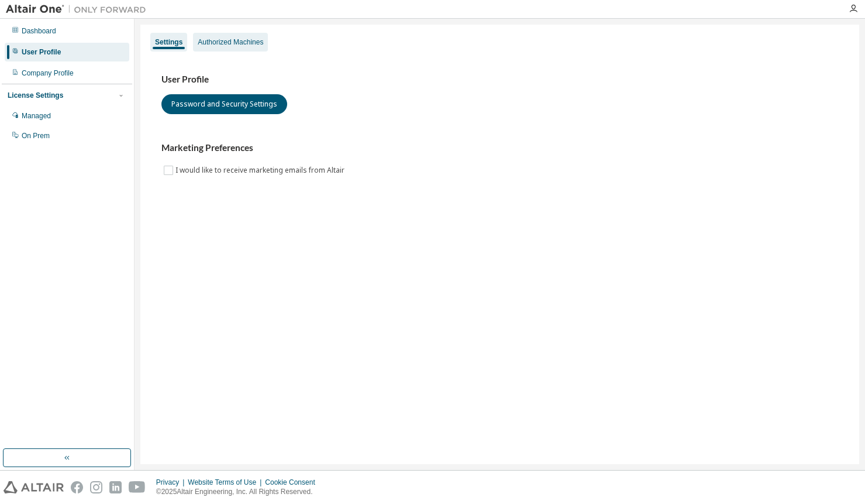
click at [217, 45] on div "Authorized Machines" at bounding box center [231, 41] width 66 height 9
click at [225, 41] on div "Authorized Machines" at bounding box center [231, 41] width 66 height 9
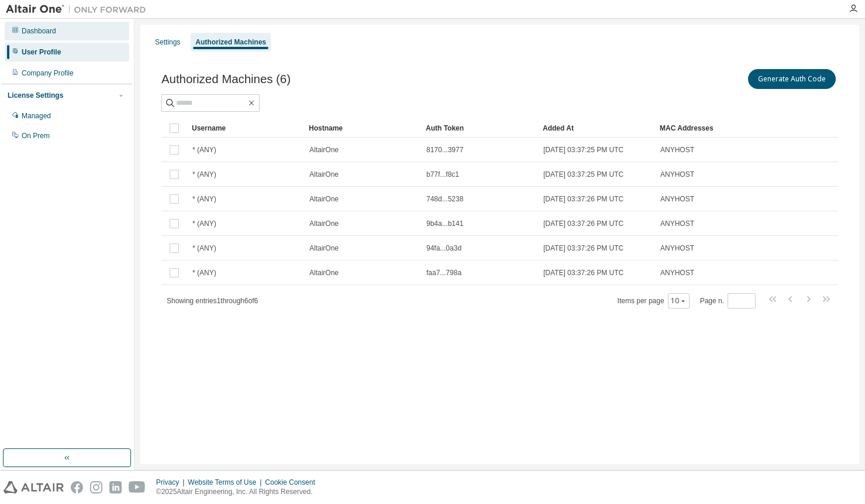
click at [32, 31] on div "Dashboard" at bounding box center [39, 30] width 35 height 9
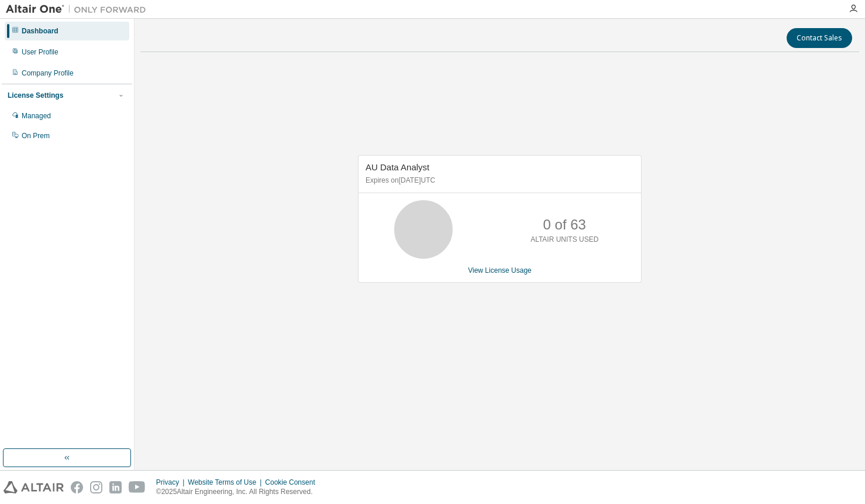
click at [508, 277] on div "AU Data Analyst Expires on July 9, 2026 UTC 0 of 63 ALTAIR UNITS USED View Lice…" at bounding box center [500, 219] width 284 height 128
click at [504, 272] on link "View License Usage" at bounding box center [500, 270] width 64 height 8
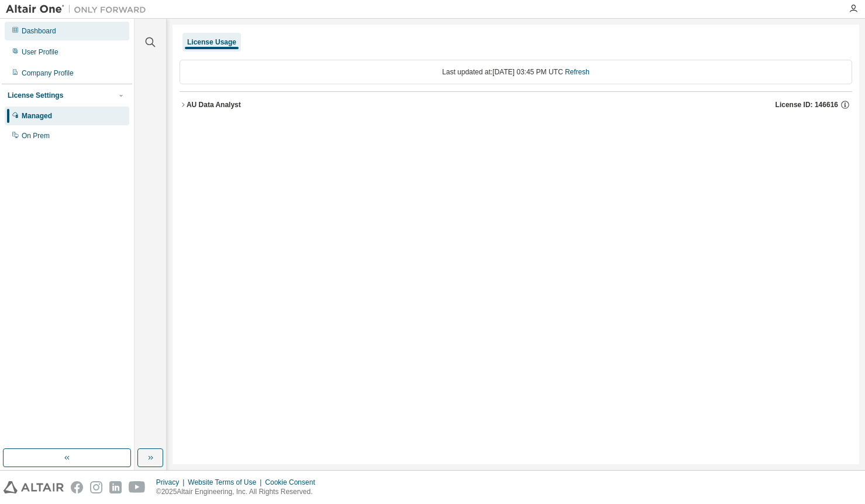
click at [43, 33] on div "Dashboard" at bounding box center [39, 30] width 35 height 9
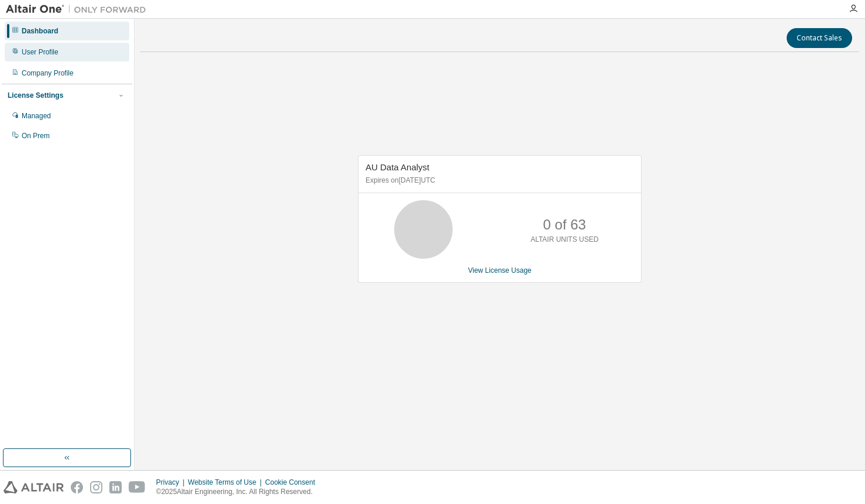
click at [38, 51] on div "User Profile" at bounding box center [40, 51] width 37 height 9
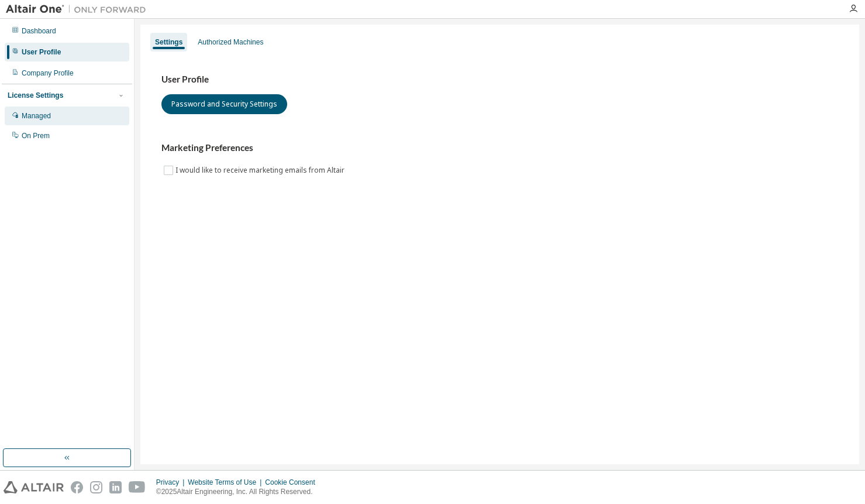
click at [28, 112] on div "Managed" at bounding box center [36, 115] width 29 height 9
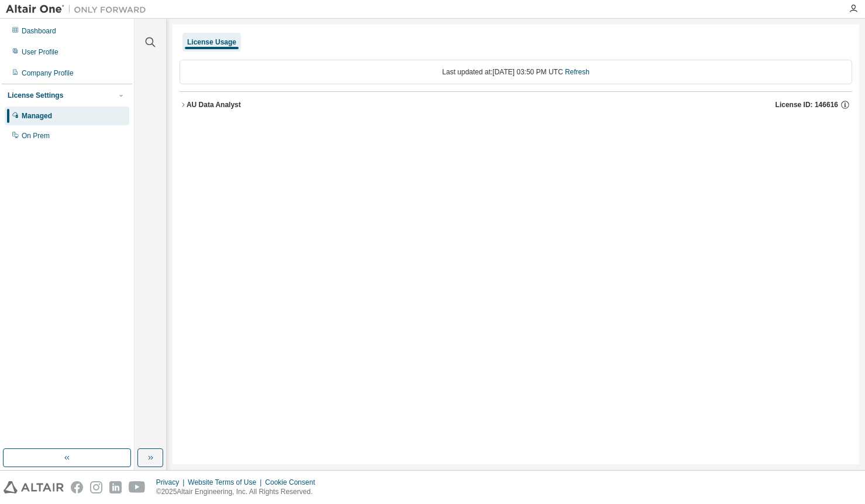
click at [651, 13] on div at bounding box center [497, 9] width 690 height 18
click at [34, 119] on div "Managed" at bounding box center [37, 115] width 30 height 9
click at [46, 53] on div "User Profile" at bounding box center [40, 51] width 37 height 9
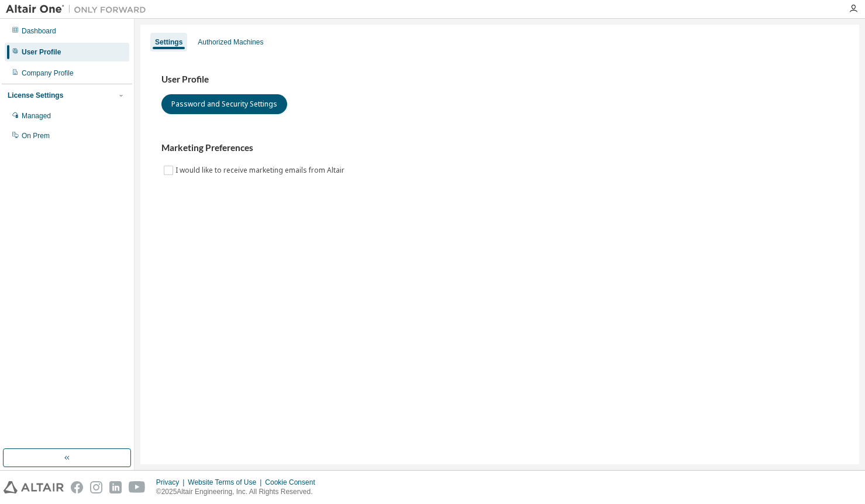
click at [288, 50] on div "Settings Authorized Machines" at bounding box center [499, 42] width 705 height 21
click at [243, 43] on div "Authorized Machines" at bounding box center [231, 41] width 66 height 9
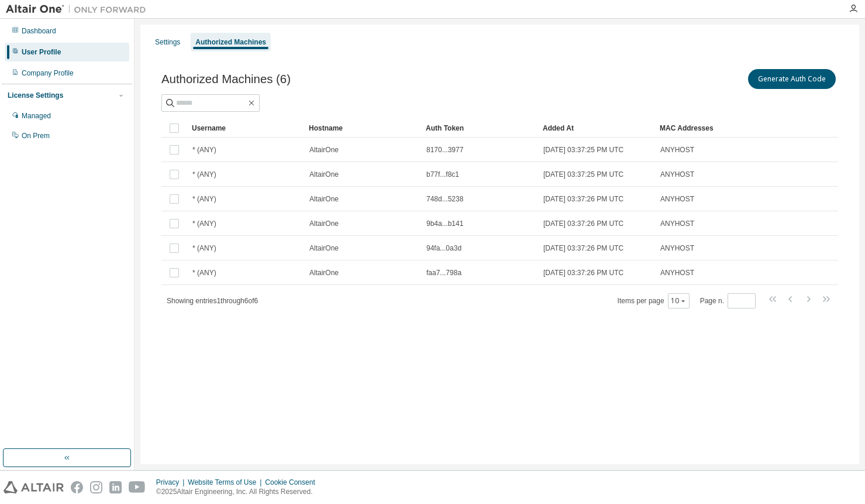
click at [222, 40] on div "Authorized Machines" at bounding box center [230, 41] width 71 height 9
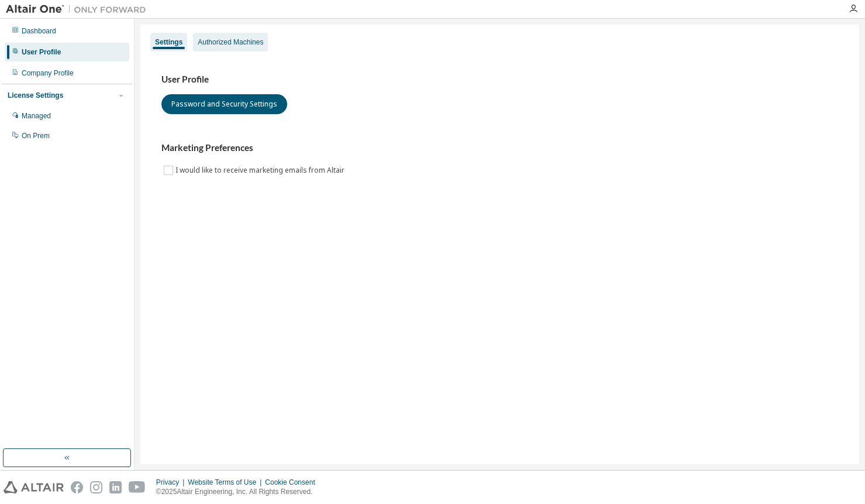
click at [221, 40] on div "Authorized Machines" at bounding box center [231, 41] width 66 height 9
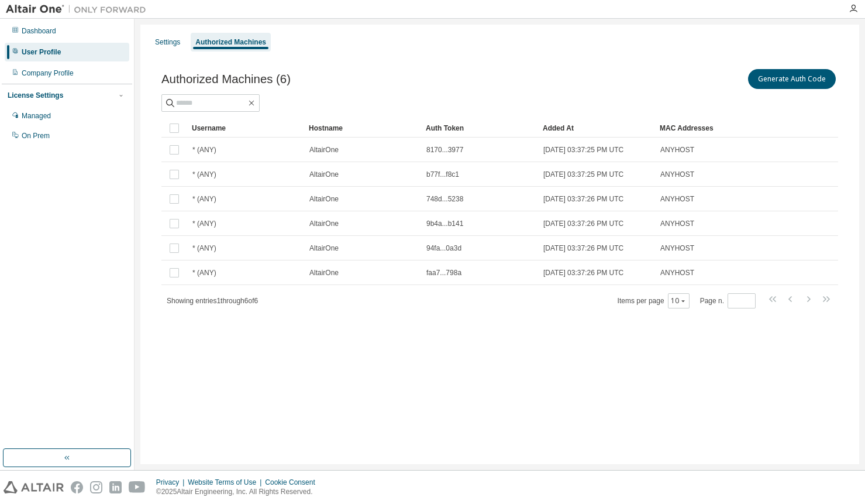
click at [494, 50] on div "Settings Authorized Machines" at bounding box center [499, 42] width 705 height 21
click at [645, 421] on div "Settings Authorized Machines Authorized Machines (6) Generate Auth Code Clear L…" at bounding box center [499, 244] width 719 height 439
